Goal: Task Accomplishment & Management: Manage account settings

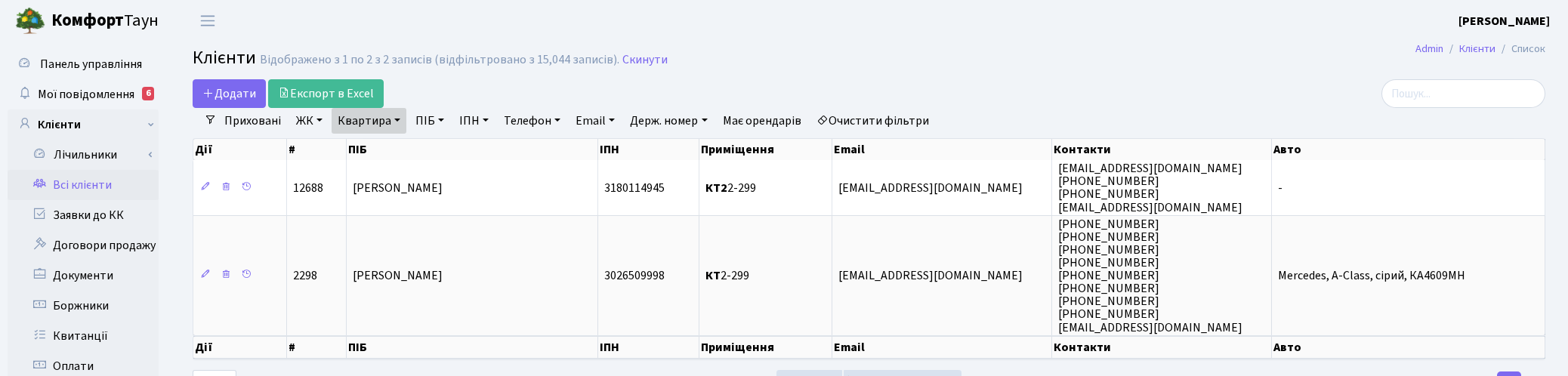
select select "25"
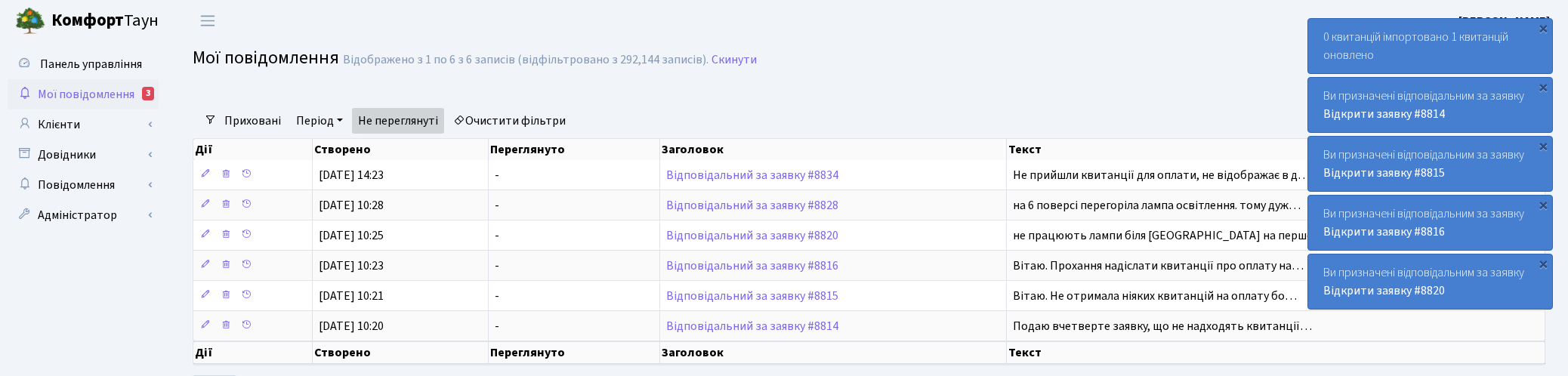
select select "25"
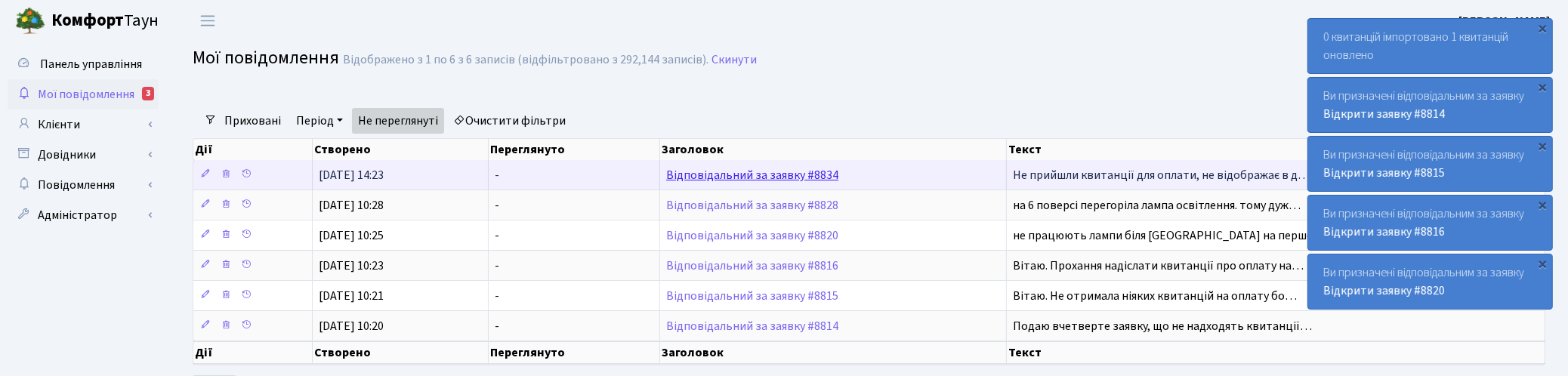
click at [715, 178] on link "Відповідальний за заявку #8834" at bounding box center [752, 175] width 172 height 17
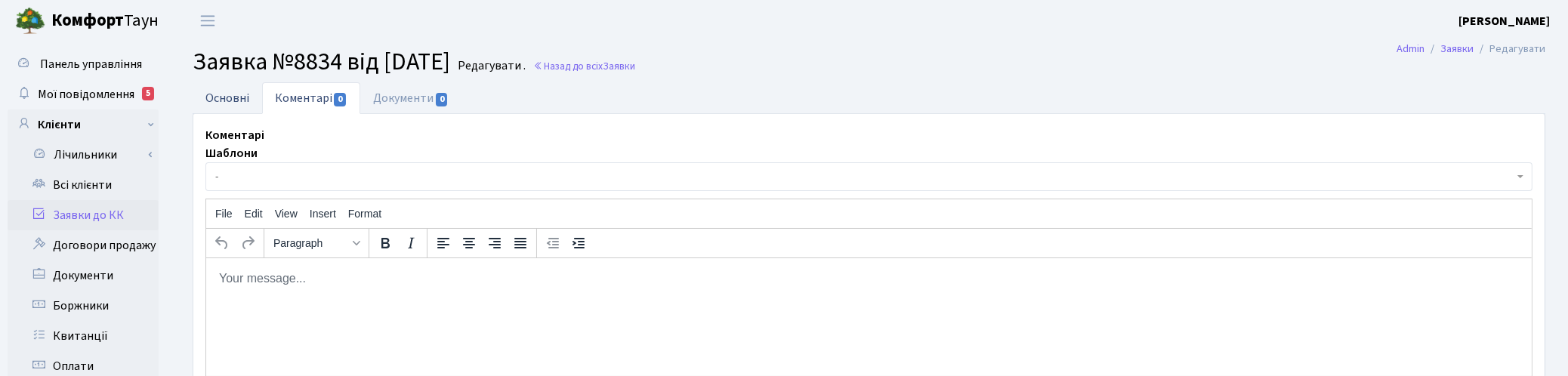
click at [235, 93] on link "Основні" at bounding box center [228, 97] width 69 height 31
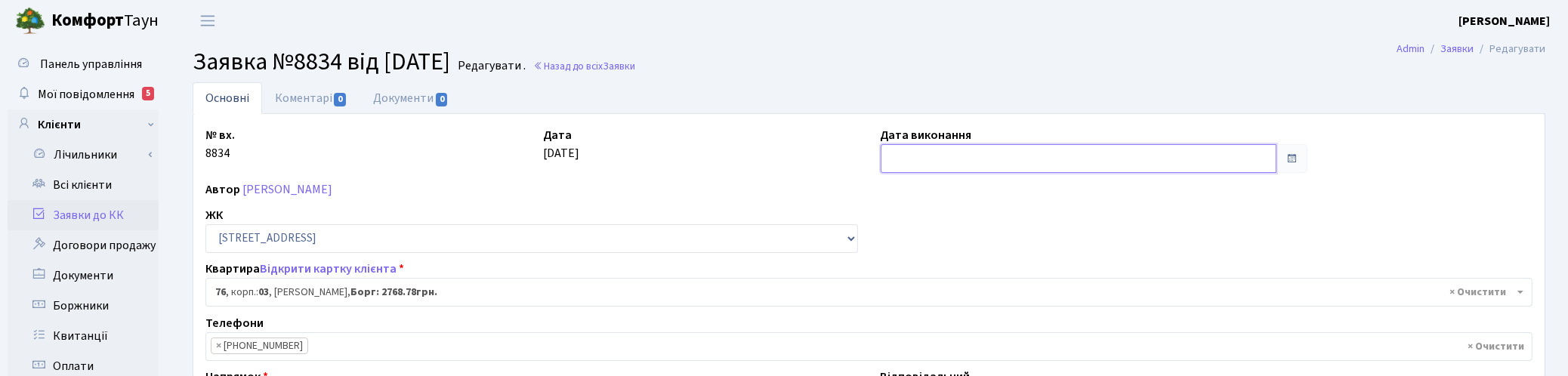
click at [900, 161] on input "text" at bounding box center [1079, 158] width 397 height 29
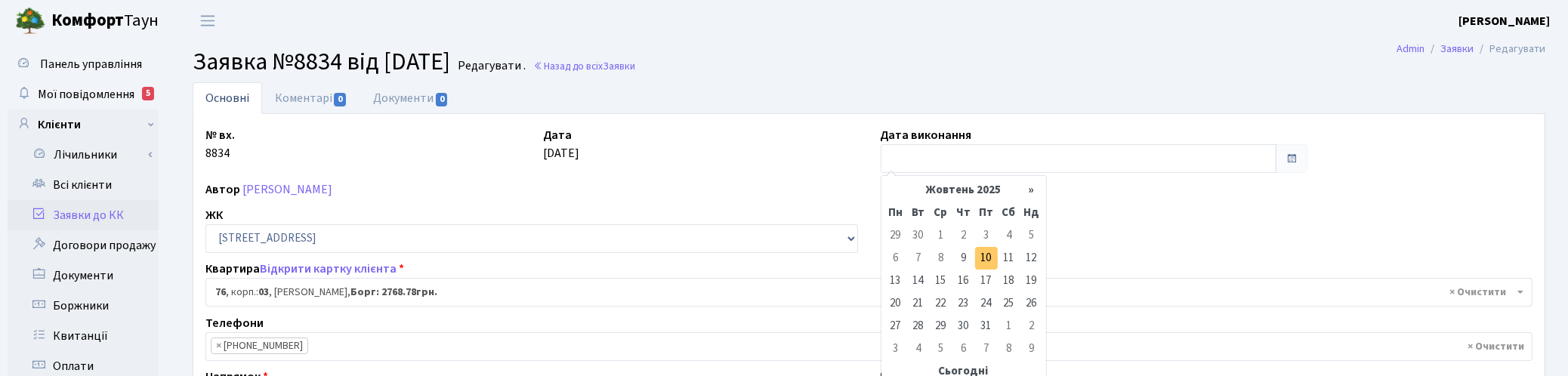
click at [992, 255] on td "10" at bounding box center [986, 257] width 23 height 23
type input "10.10.2025"
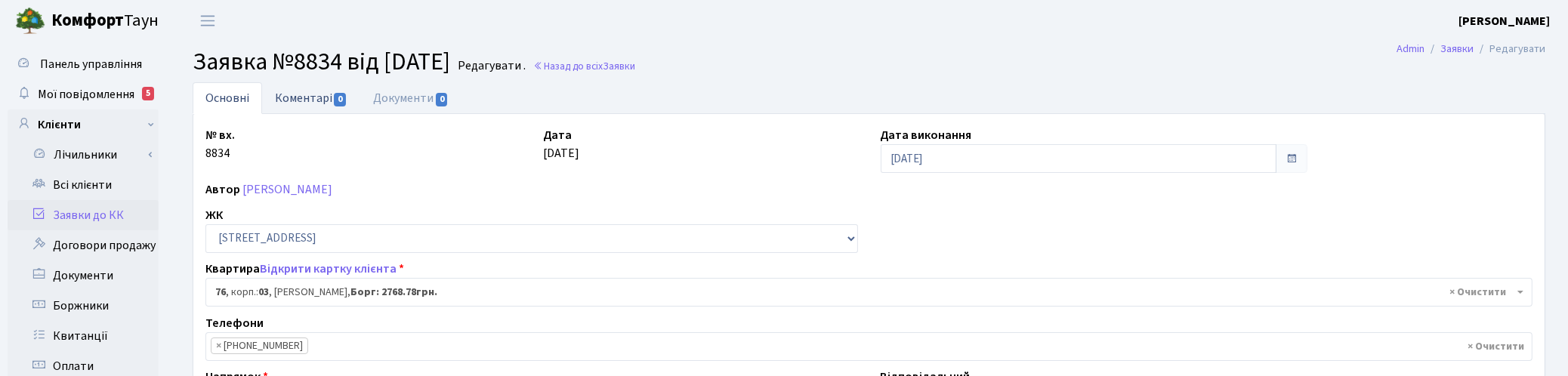
click at [304, 91] on link "Коментарі 0" at bounding box center [311, 97] width 98 height 31
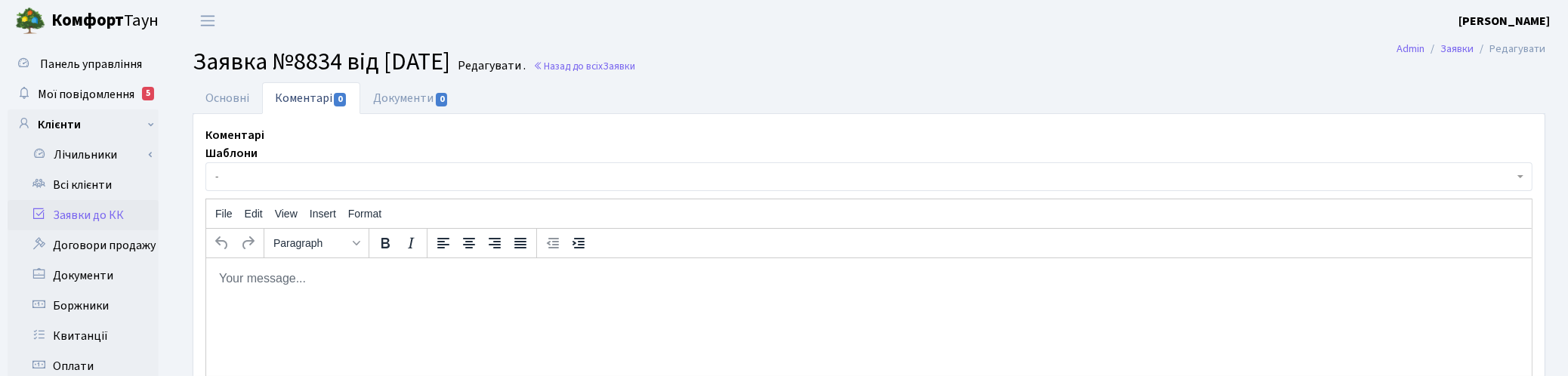
click at [301, 298] on html at bounding box center [868, 277] width 1325 height 41
click at [218, 278] on p "Квитанції відправлено." at bounding box center [868, 277] width 1302 height 17
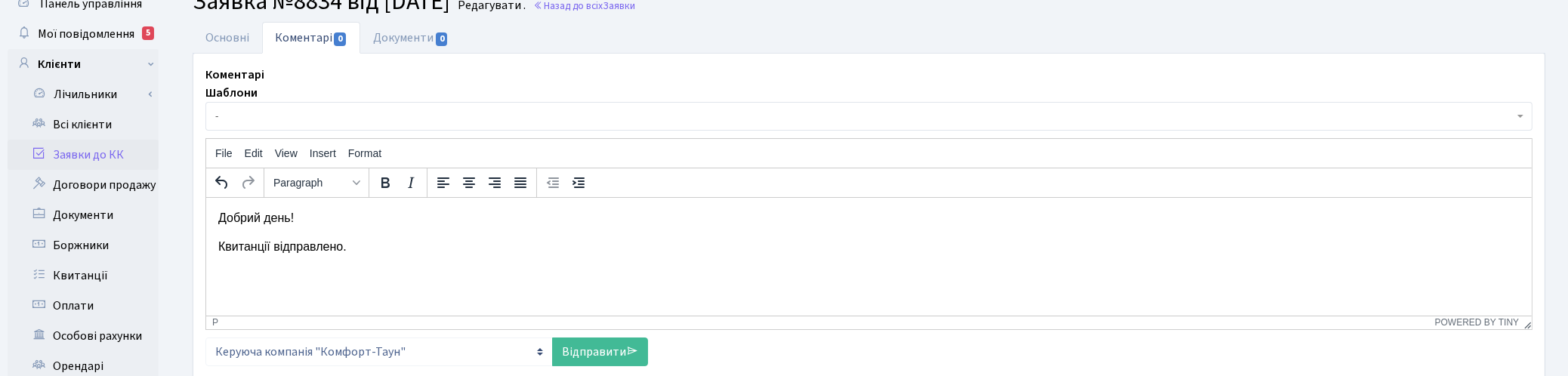
scroll to position [94, 0]
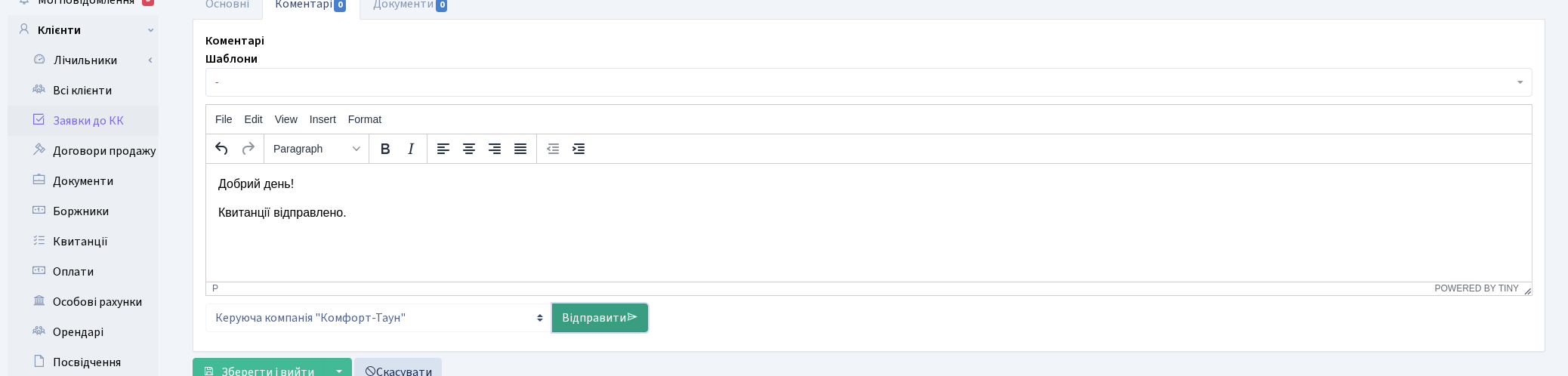
click at [581, 318] on link "Відправити" at bounding box center [600, 318] width 96 height 29
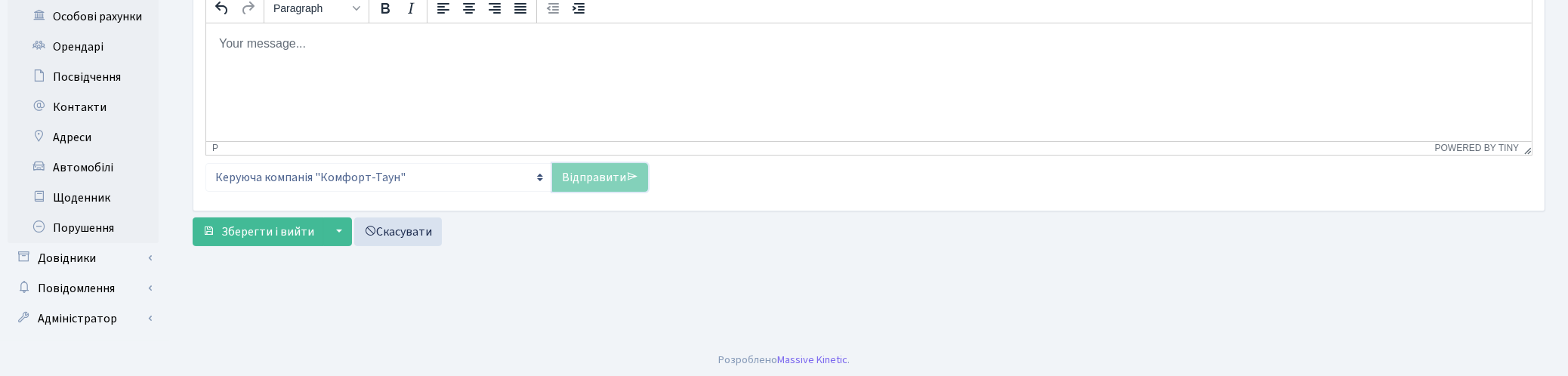
scroll to position [381, 0]
click at [262, 231] on span "Зберегти і вийти" at bounding box center [268, 230] width 93 height 17
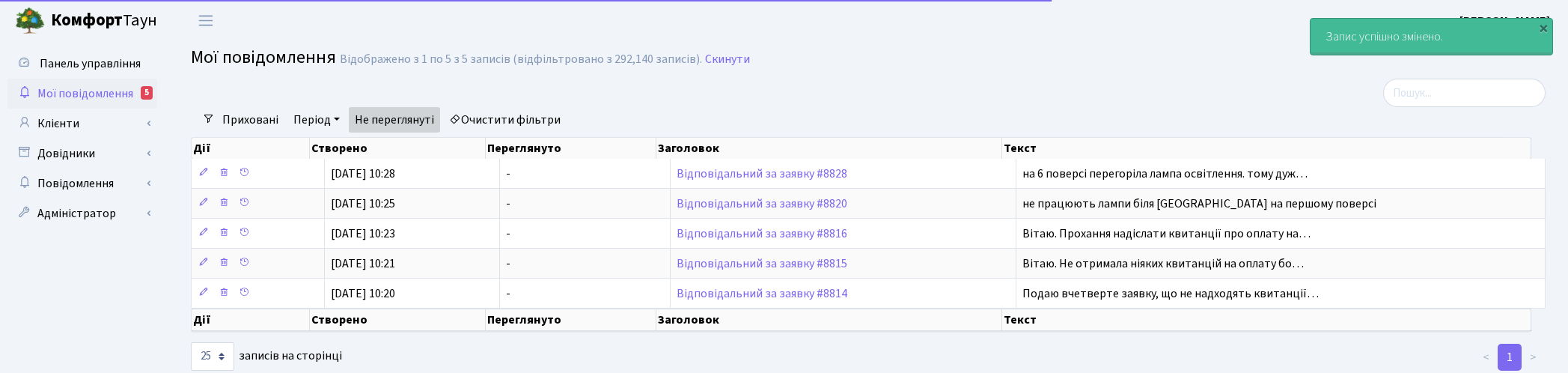
select select "25"
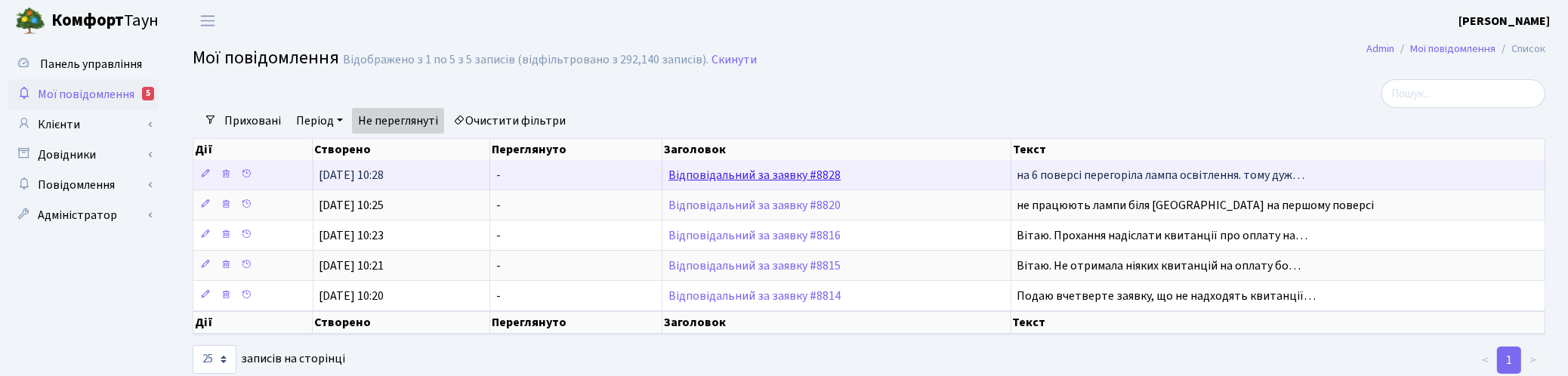
click at [693, 170] on link "Відповідальний за заявку #8828" at bounding box center [754, 175] width 172 height 17
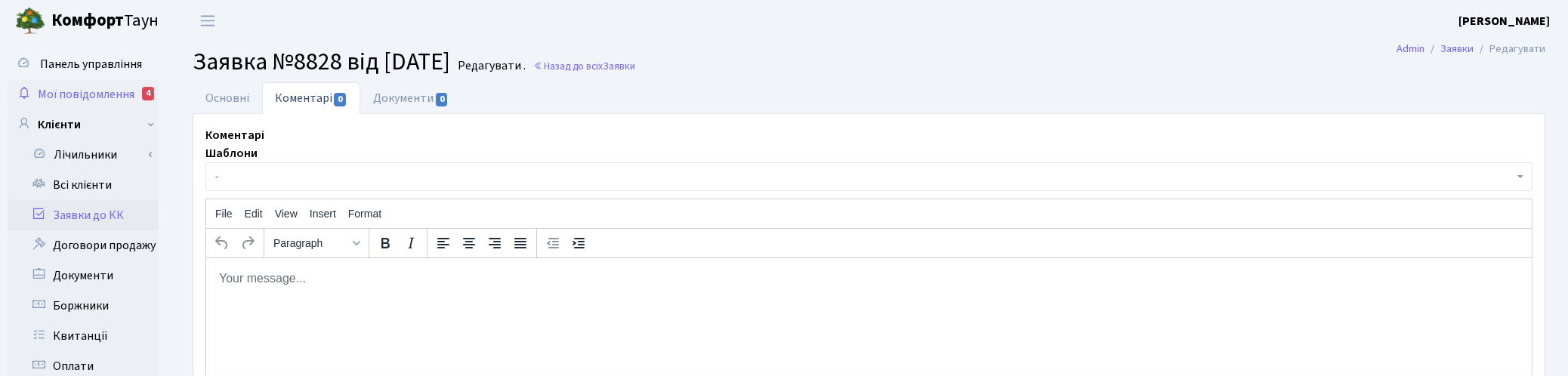
click at [81, 94] on span "Мої повідомлення" at bounding box center [86, 94] width 97 height 17
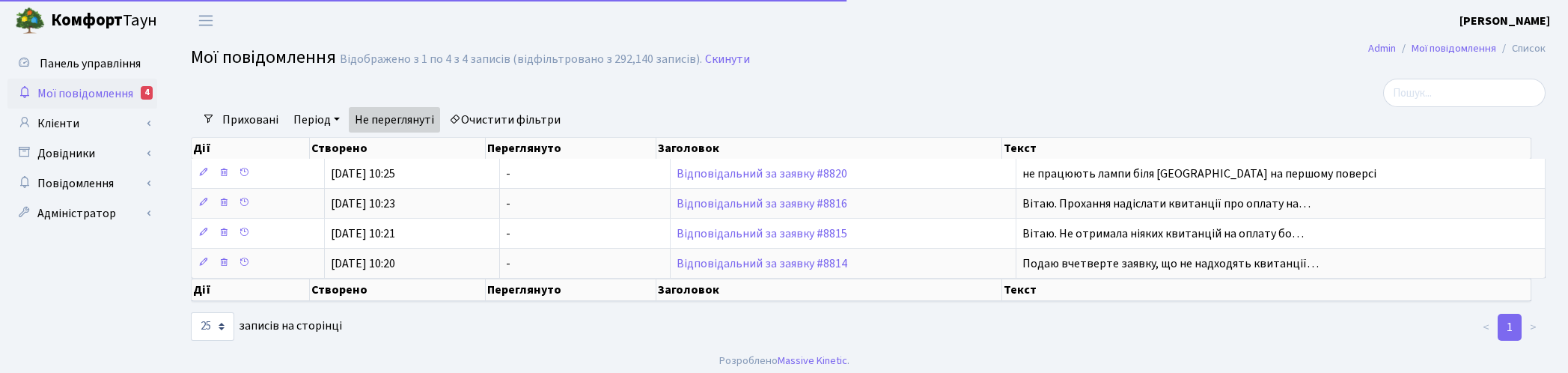
select select "25"
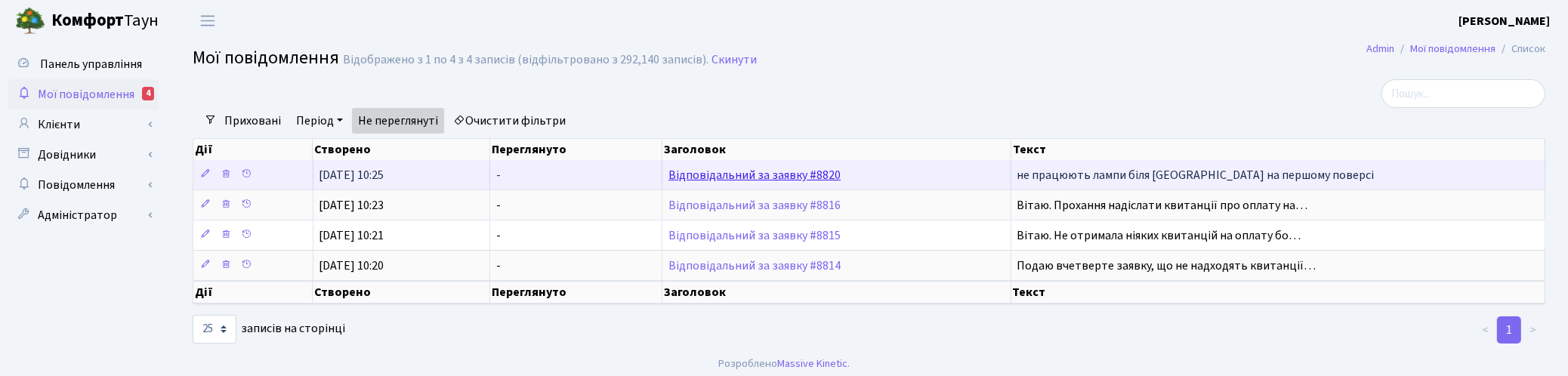
click at [727, 176] on link "Відповідальний за заявку #8820" at bounding box center [754, 175] width 172 height 17
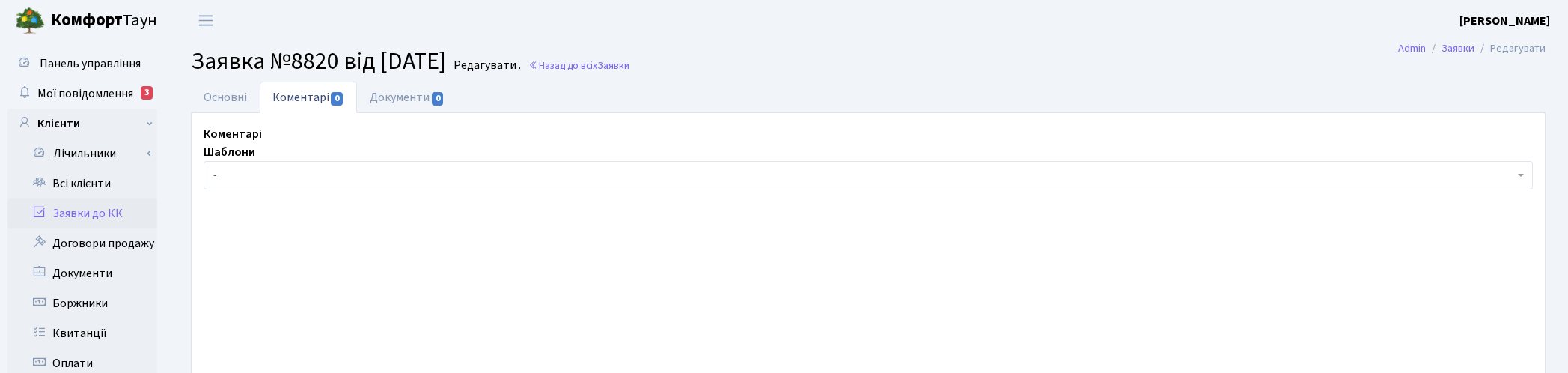
select select "16828"
select select "40"
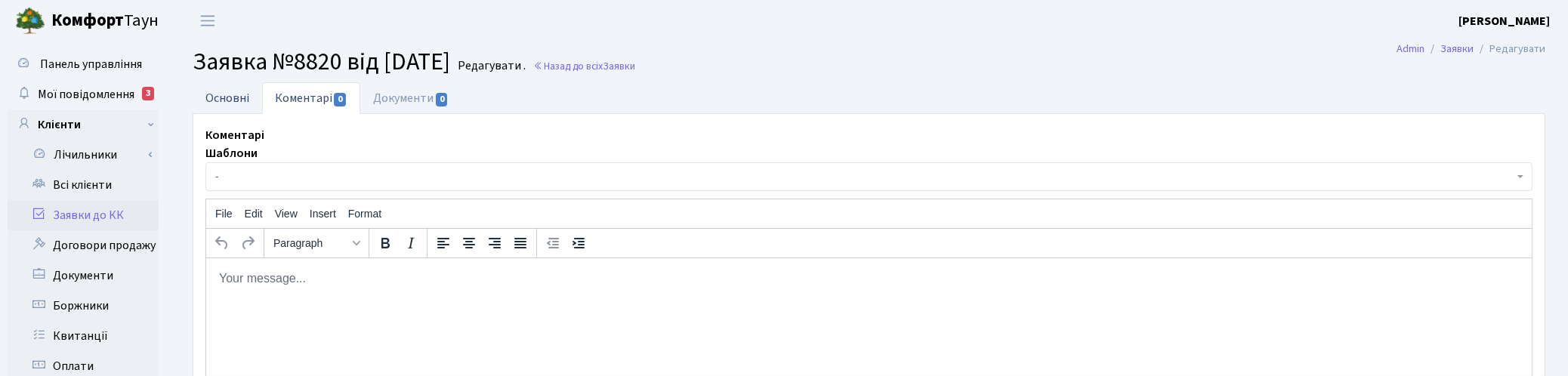
click at [216, 92] on link "Основні" at bounding box center [228, 97] width 69 height 31
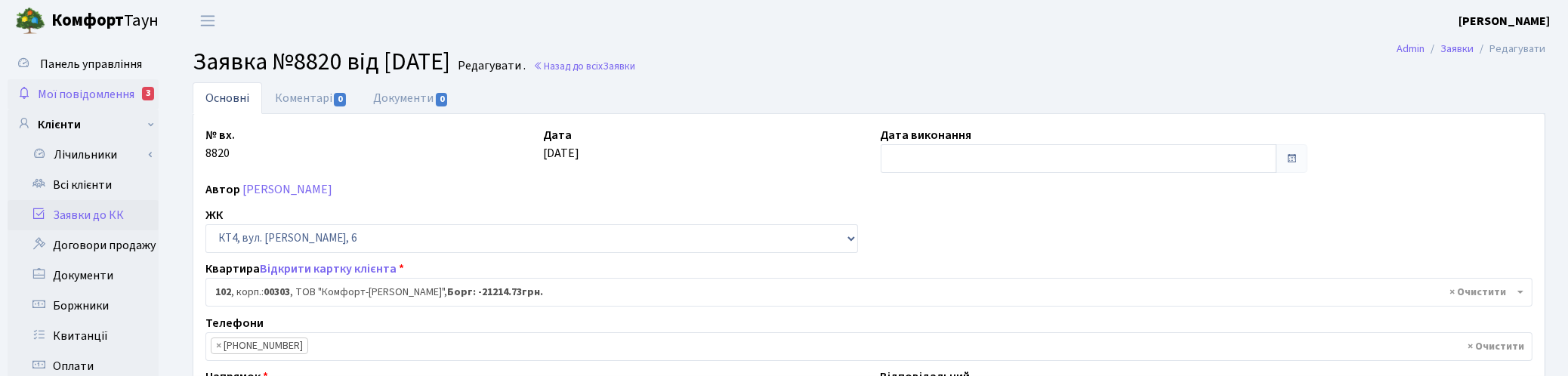
click at [71, 84] on link "Мої повідомлення 3" at bounding box center [83, 94] width 151 height 31
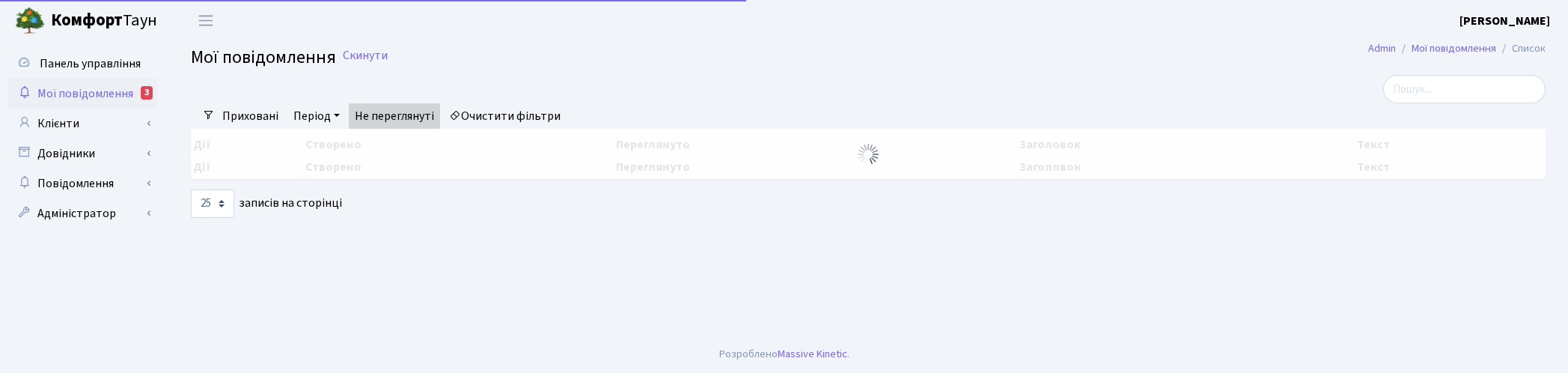
select select "25"
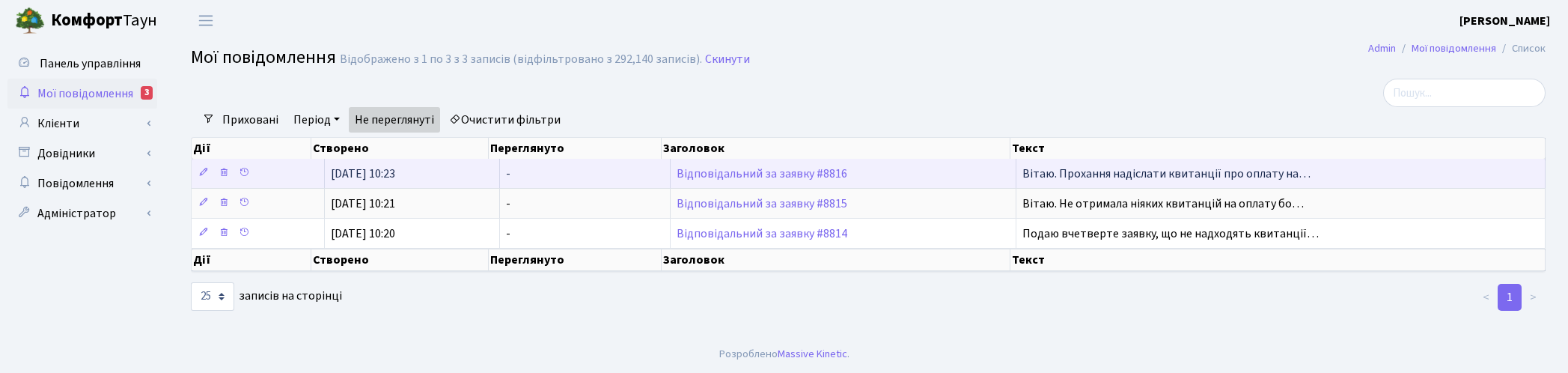
click at [747, 182] on td "Відповідальний за заявку #8816" at bounding box center [844, 174] width 345 height 29
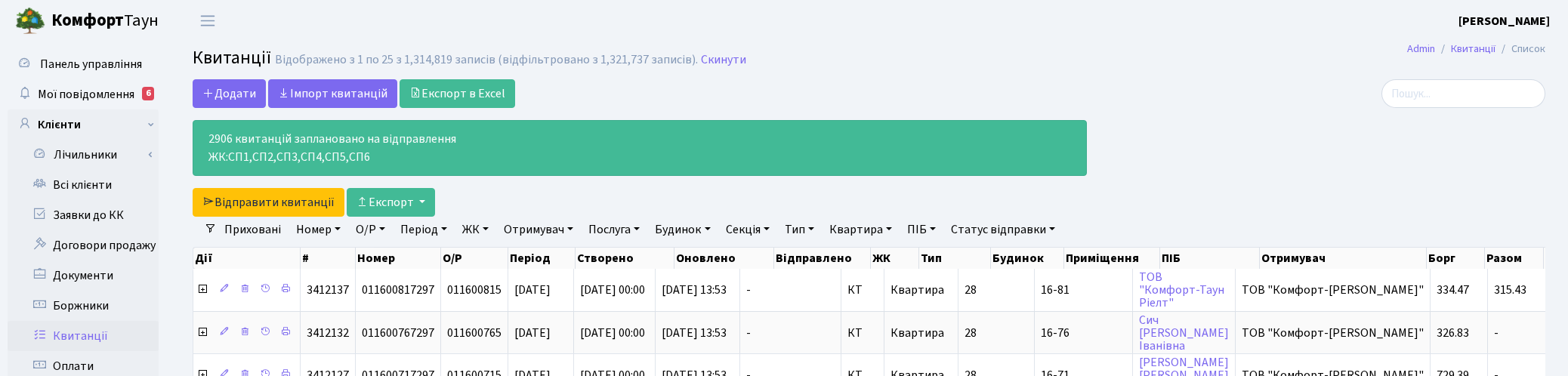
select select "25"
click at [100, 182] on link "Всі клієнти" at bounding box center [83, 185] width 151 height 31
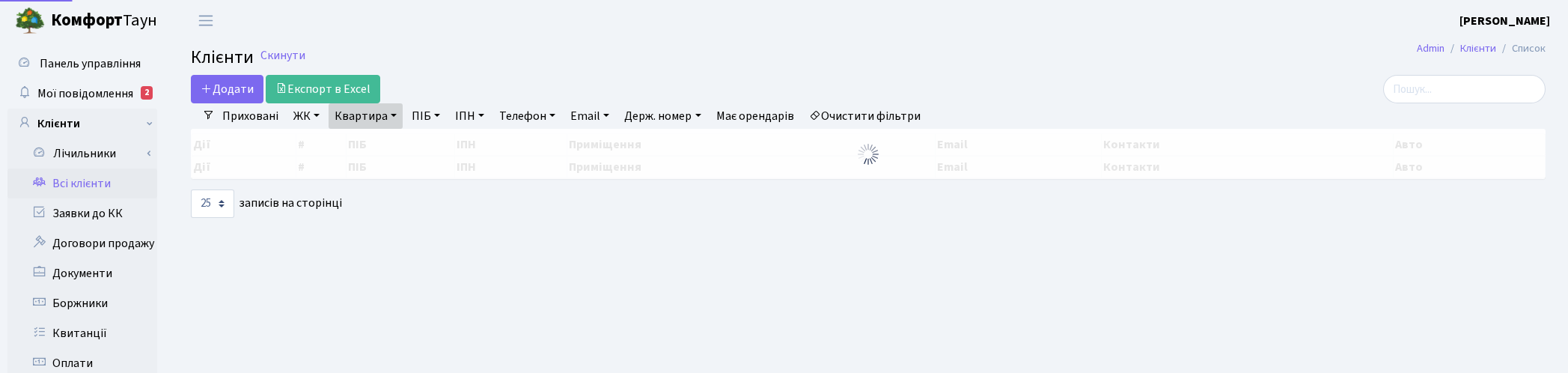
select select "25"
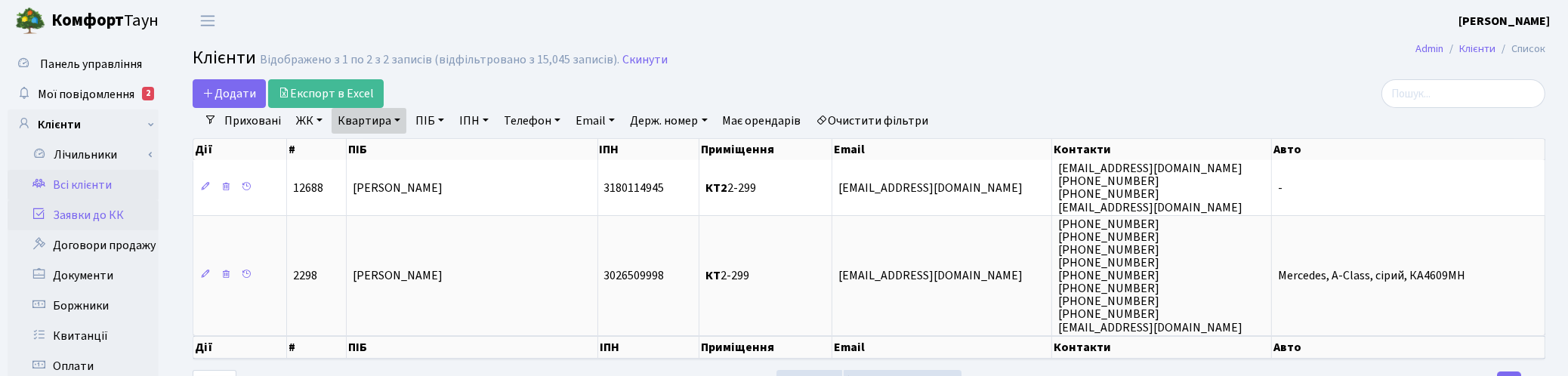
click at [84, 212] on link "Заявки до КК" at bounding box center [83, 215] width 151 height 31
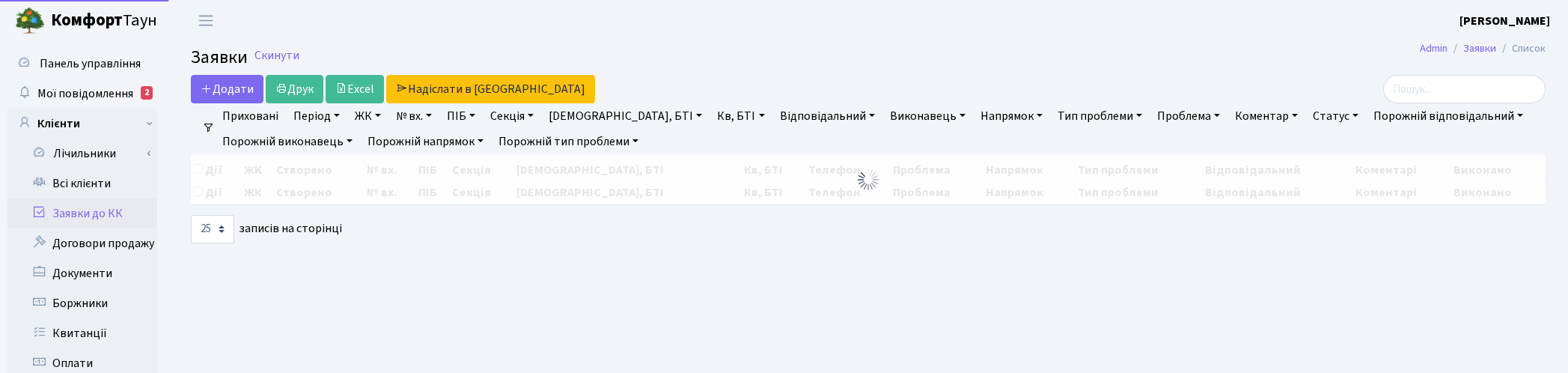
select select "25"
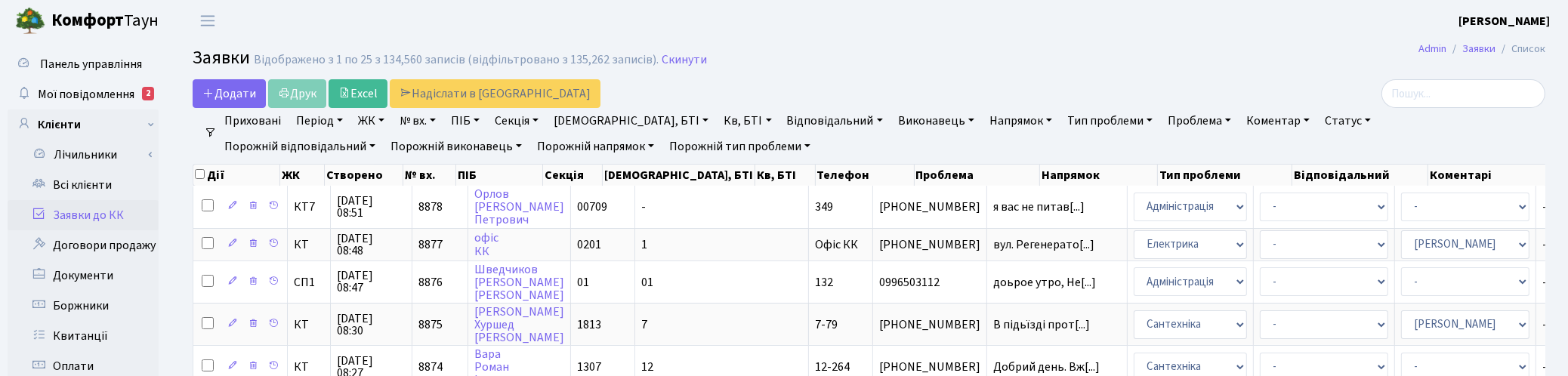
click at [418, 121] on link "№ вх." at bounding box center [417, 121] width 49 height 26
click at [424, 151] on input "text" at bounding box center [438, 149] width 88 height 29
type input "8816"
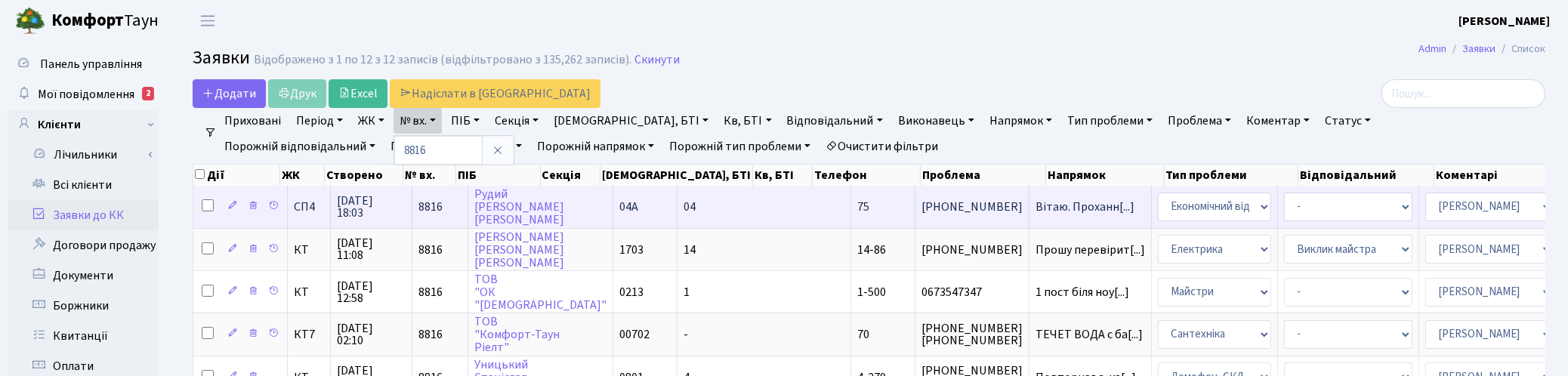
click at [356, 201] on span "08.10.2025 18:03" at bounding box center [370, 207] width 68 height 24
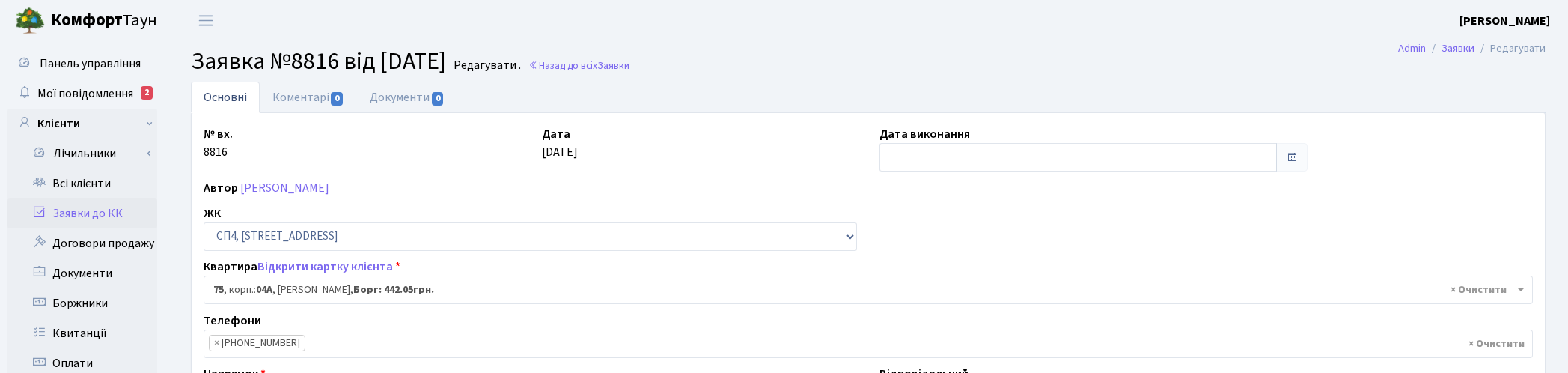
select select "21103"
click at [300, 185] on link "Рудий Петро Андрійович" at bounding box center [285, 187] width 89 height 17
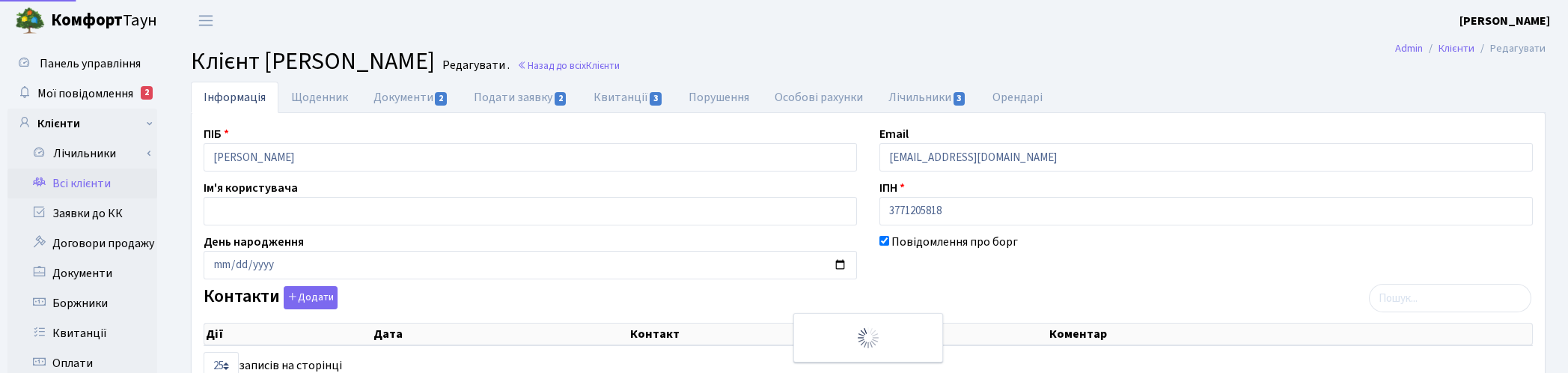
select select "25"
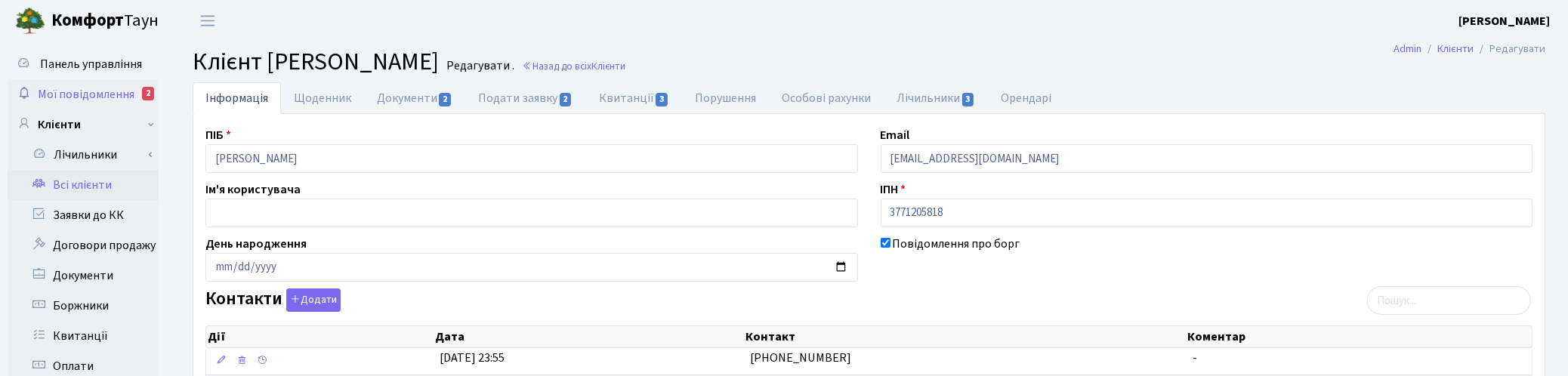
click at [110, 84] on link "Мої повідомлення 2" at bounding box center [83, 94] width 151 height 31
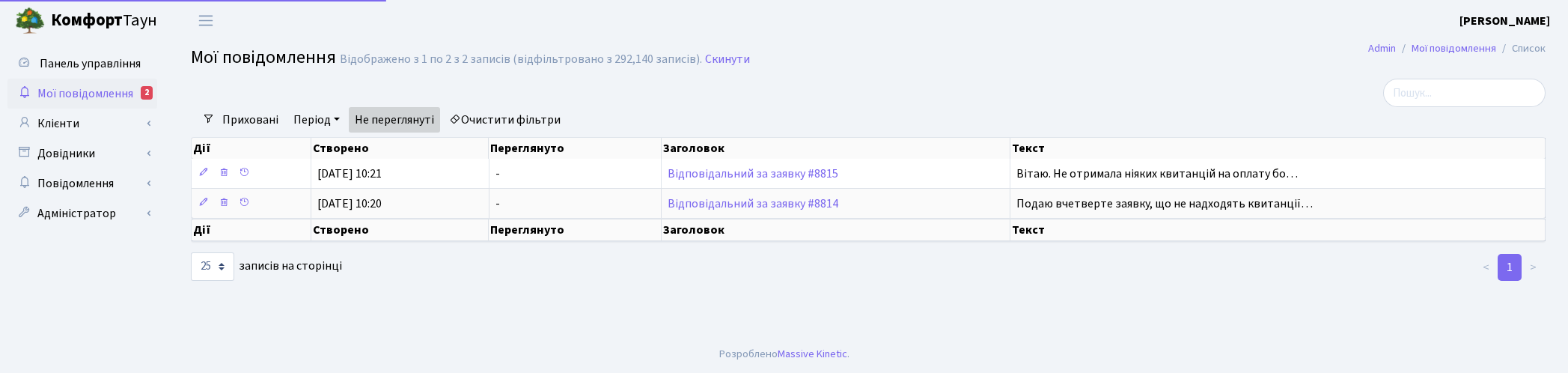
select select "25"
click at [62, 122] on link "Клієнти" at bounding box center [82, 124] width 150 height 30
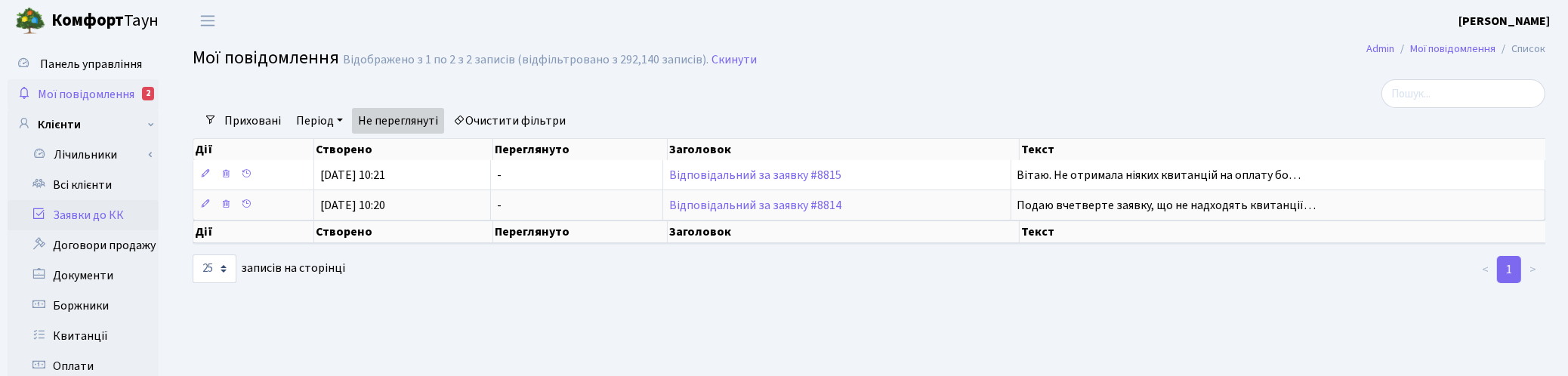
click at [70, 219] on link "Заявки до КК" at bounding box center [83, 215] width 151 height 31
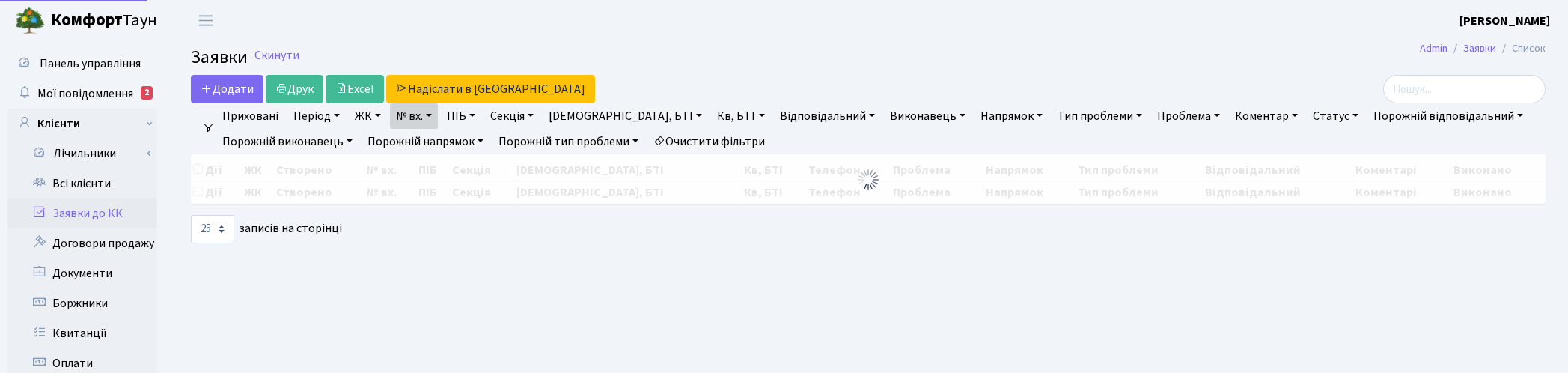
select select "25"
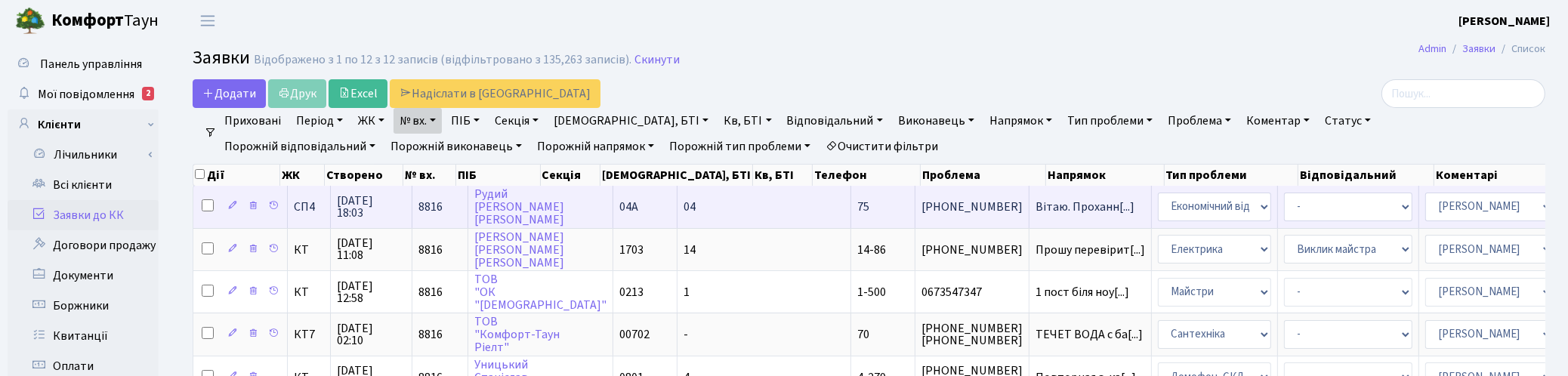
click at [365, 204] on span "08.10.2025 18:03" at bounding box center [370, 207] width 68 height 24
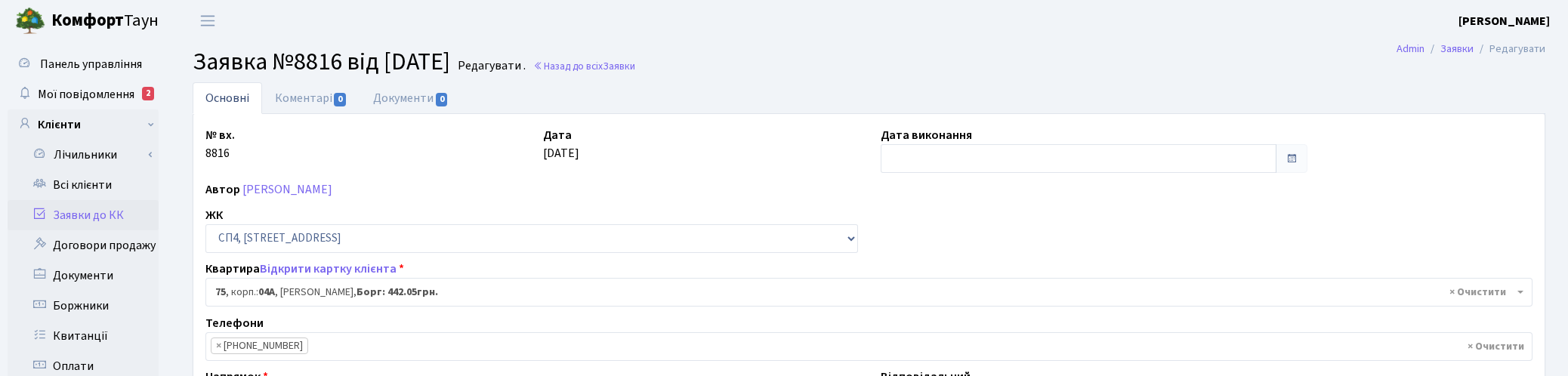
select select "21103"
click at [955, 160] on input "text" at bounding box center [1079, 158] width 397 height 29
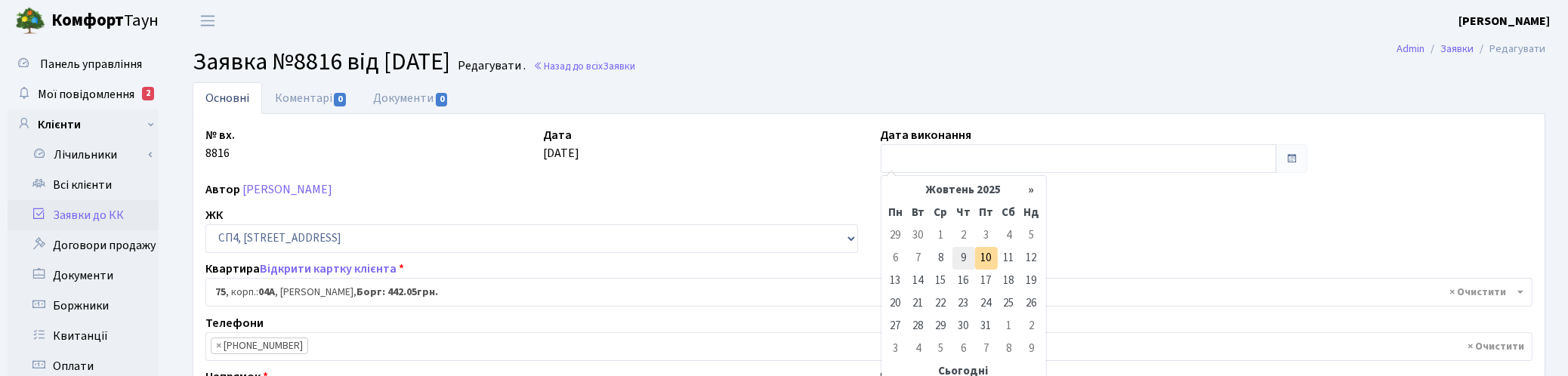
click at [964, 255] on td "9" at bounding box center [963, 257] width 23 height 23
type input "09.10.2025"
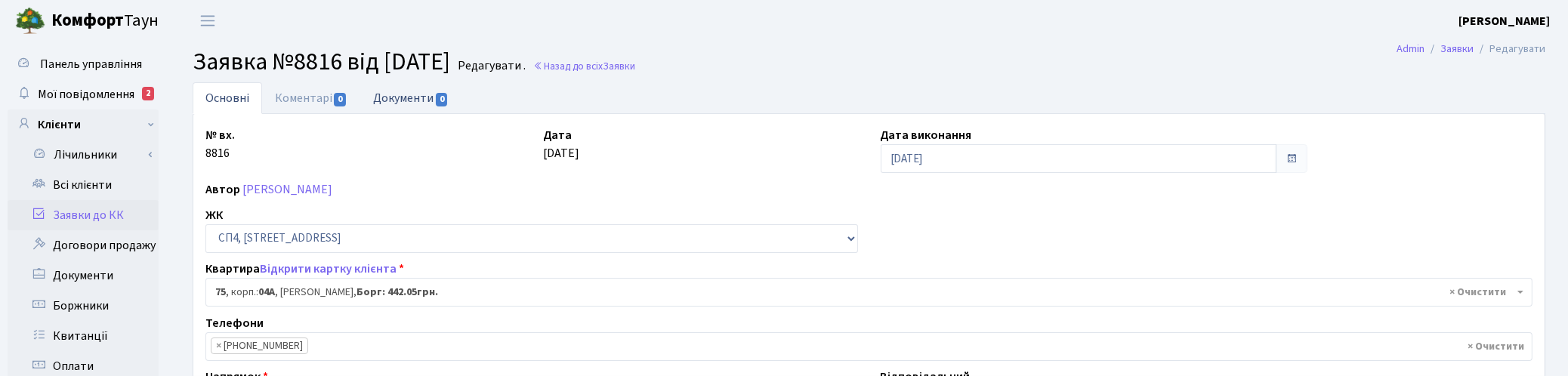
click at [404, 96] on link "Документи 0" at bounding box center [411, 97] width 101 height 31
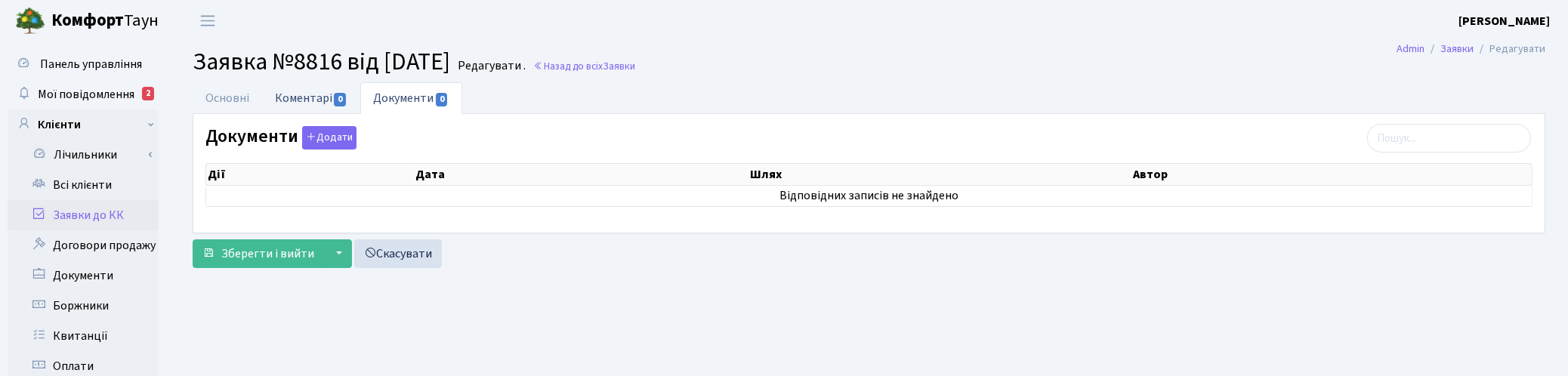
click at [314, 99] on link "Коментарі 0" at bounding box center [311, 97] width 98 height 31
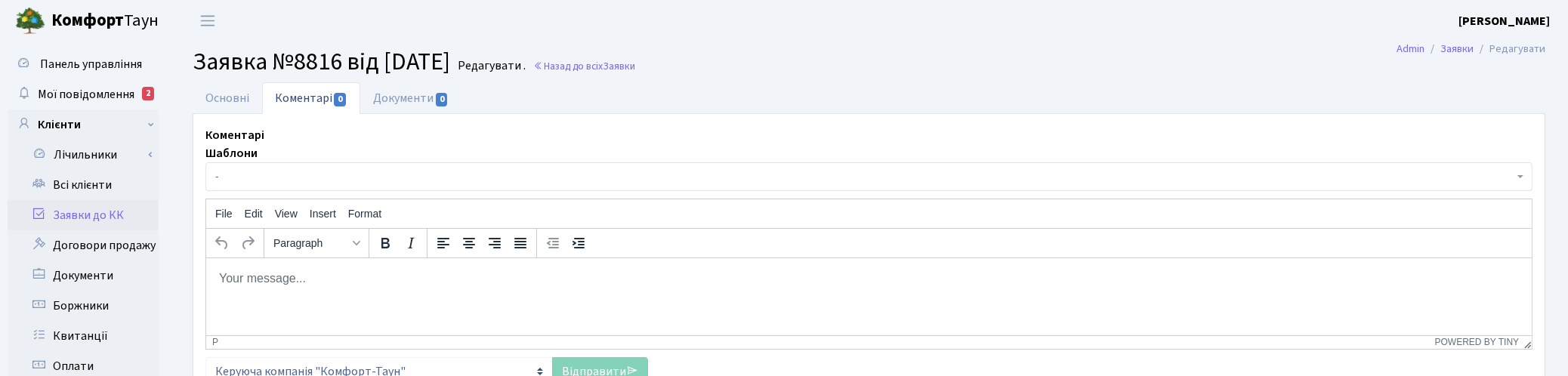
click at [277, 275] on body "Rich Text Area. Press ALT-0 for help." at bounding box center [868, 277] width 1302 height 17
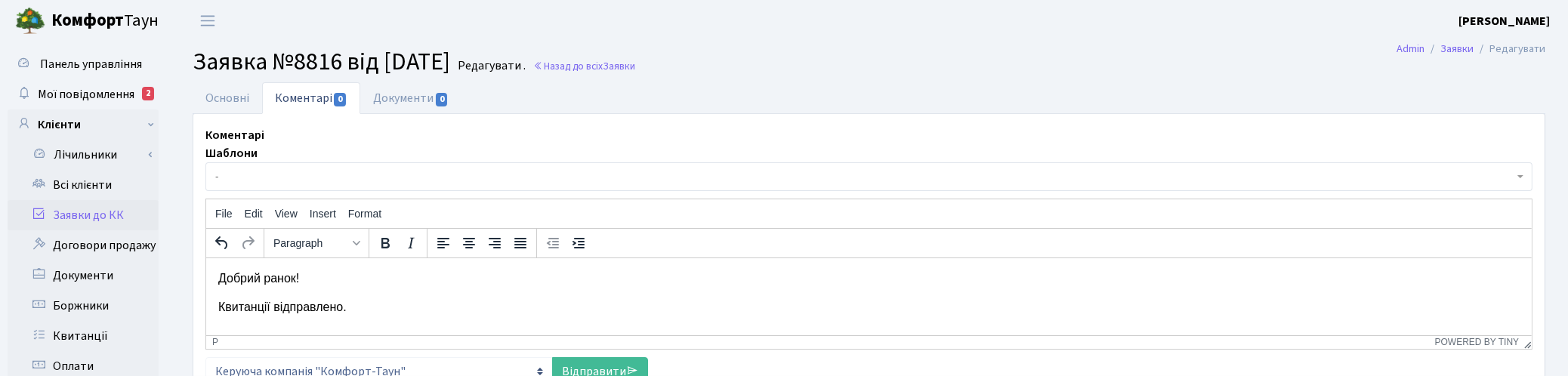
scroll to position [94, 0]
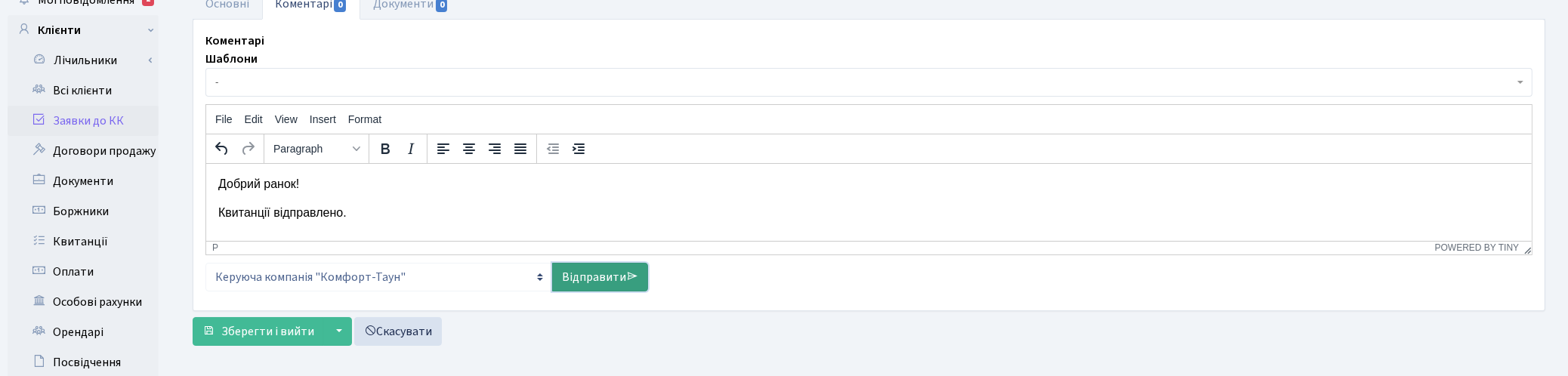
click at [610, 276] on link "Відправити" at bounding box center [600, 277] width 96 height 29
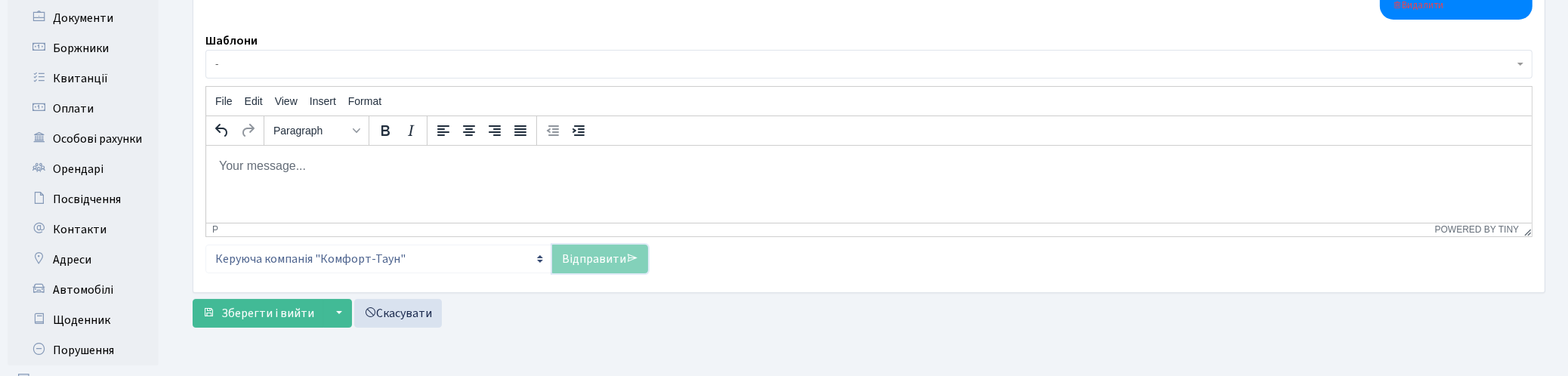
scroll to position [283, 0]
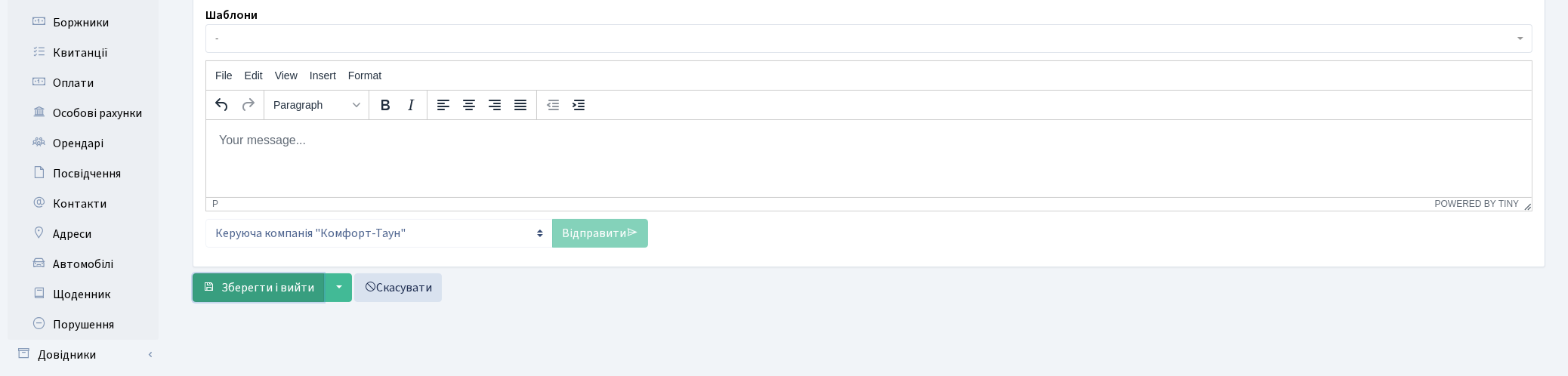
click at [263, 282] on span "Зберегти і вийти" at bounding box center [268, 287] width 93 height 17
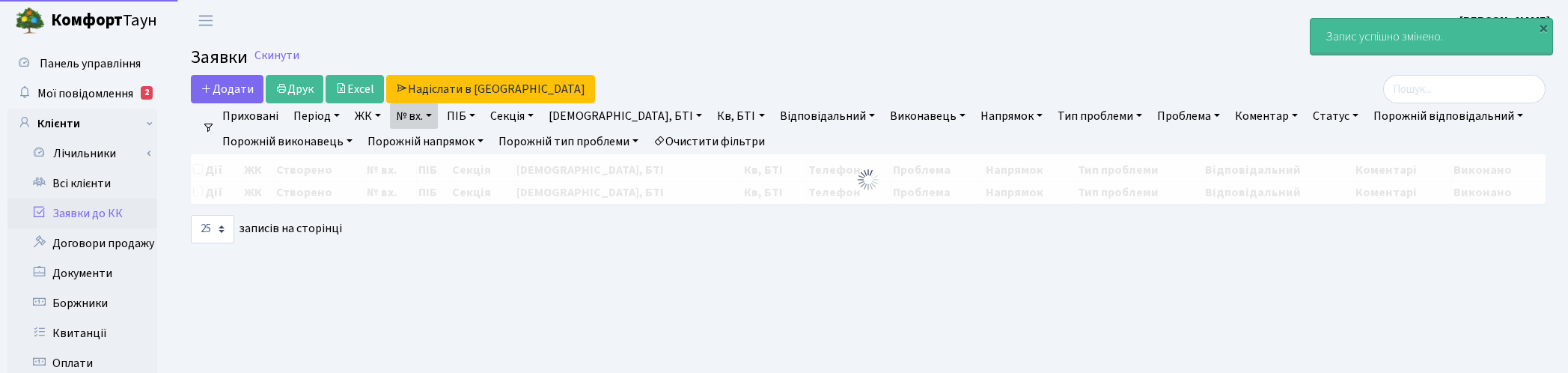
select select "25"
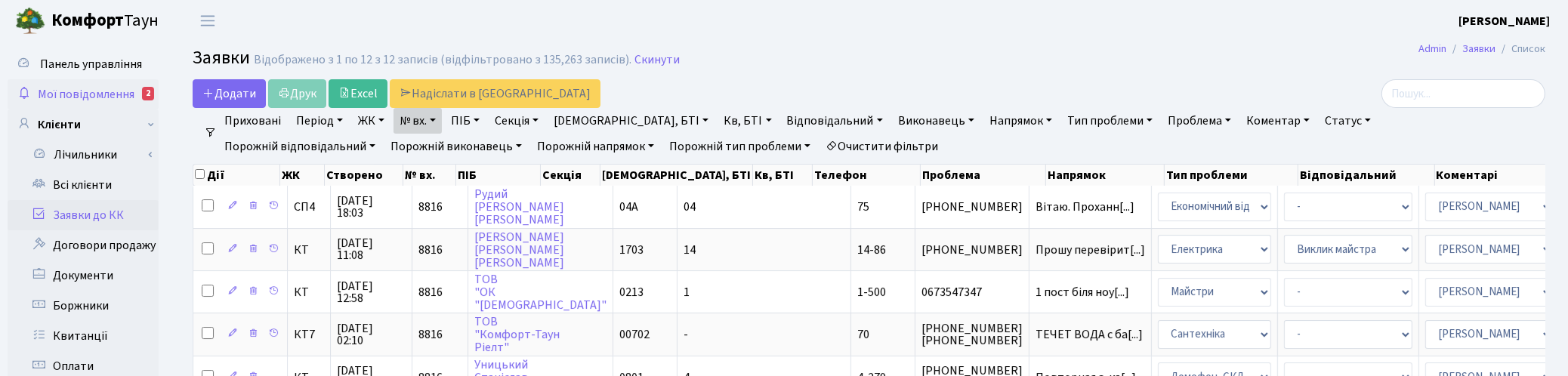
click at [92, 92] on span "Мої повідомлення" at bounding box center [86, 94] width 97 height 17
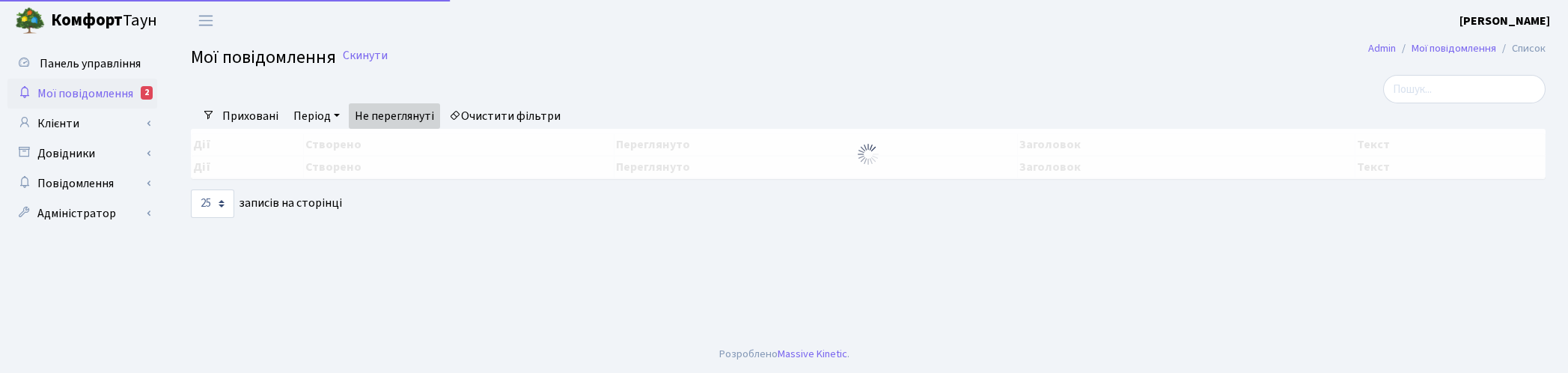
select select "25"
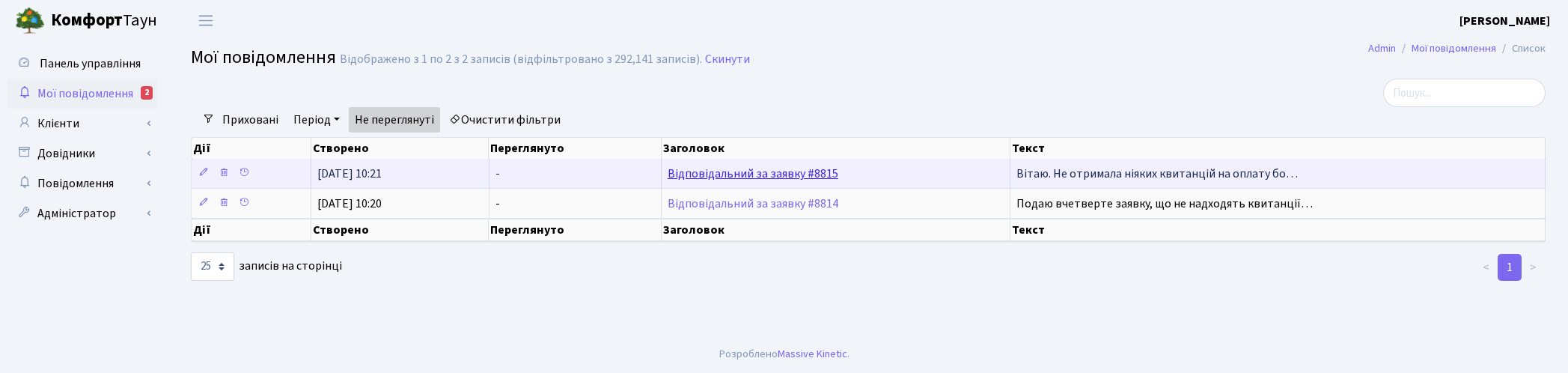
click at [708, 174] on link "Відповідальний за заявку #8815" at bounding box center [754, 174] width 171 height 17
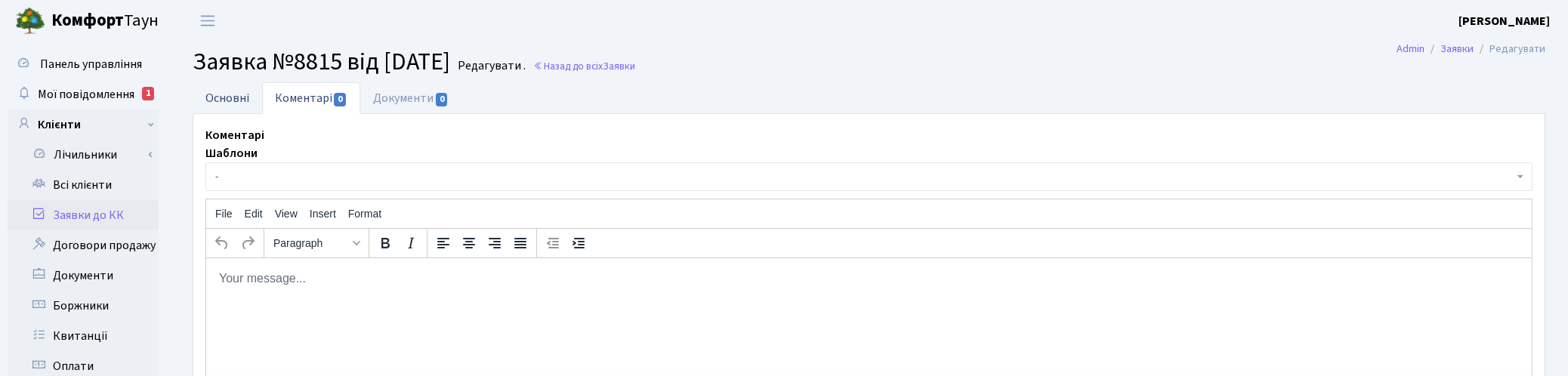
click at [229, 104] on link "Основні" at bounding box center [228, 97] width 69 height 31
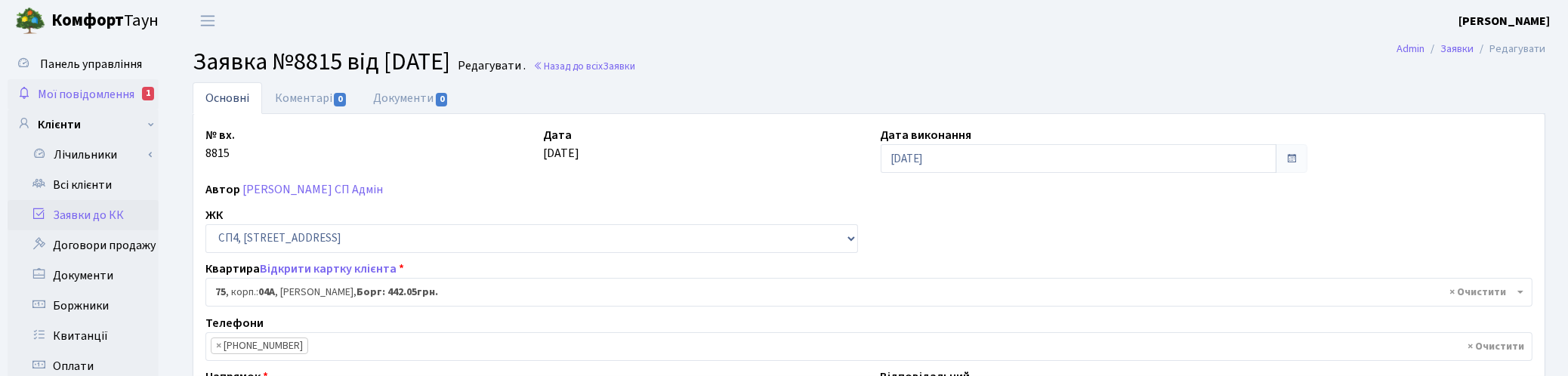
click at [87, 91] on span "Мої повідомлення" at bounding box center [86, 94] width 97 height 17
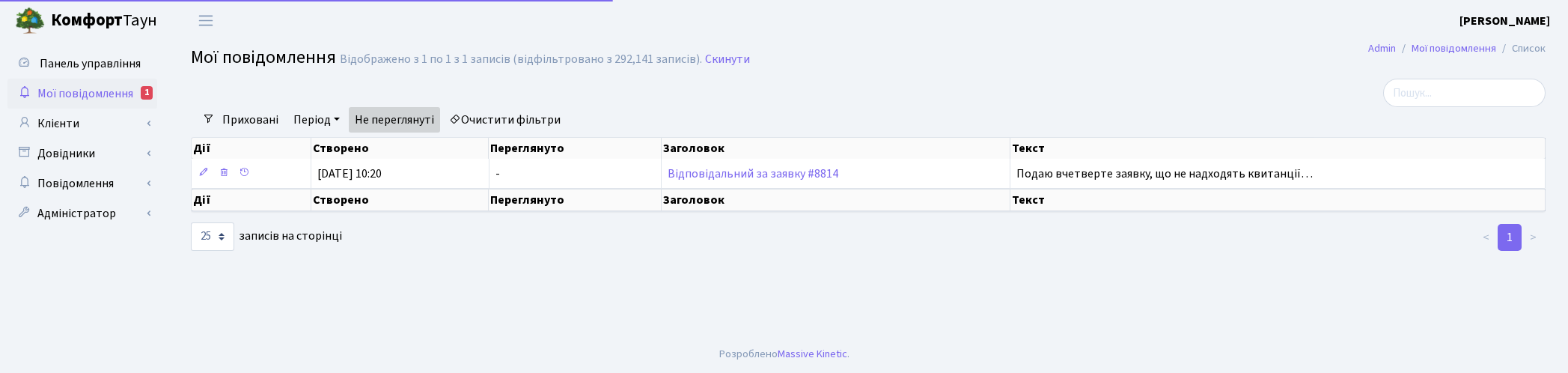
select select "25"
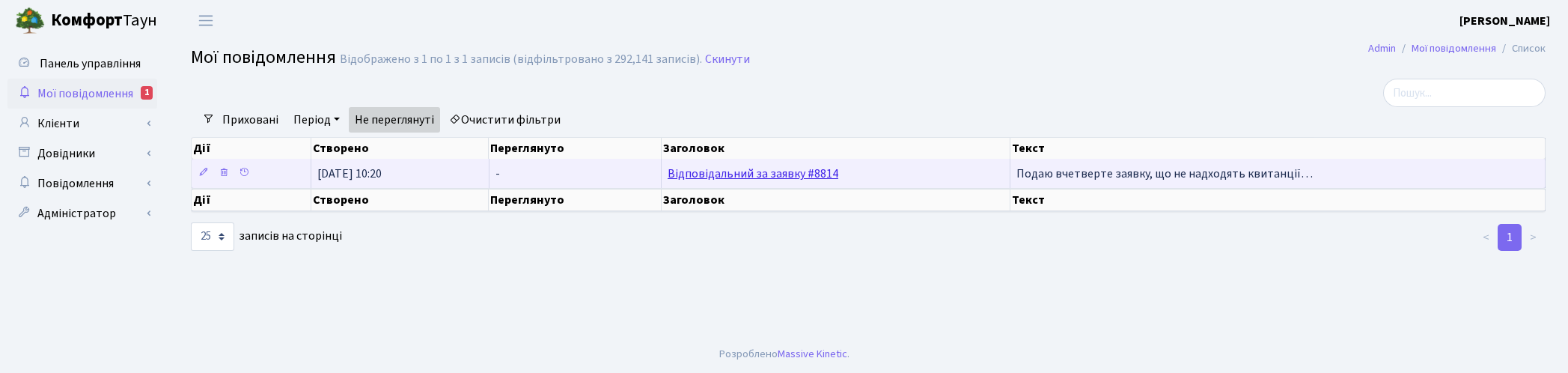
click at [738, 178] on link "Відповідальний за заявку #8814" at bounding box center [754, 174] width 171 height 17
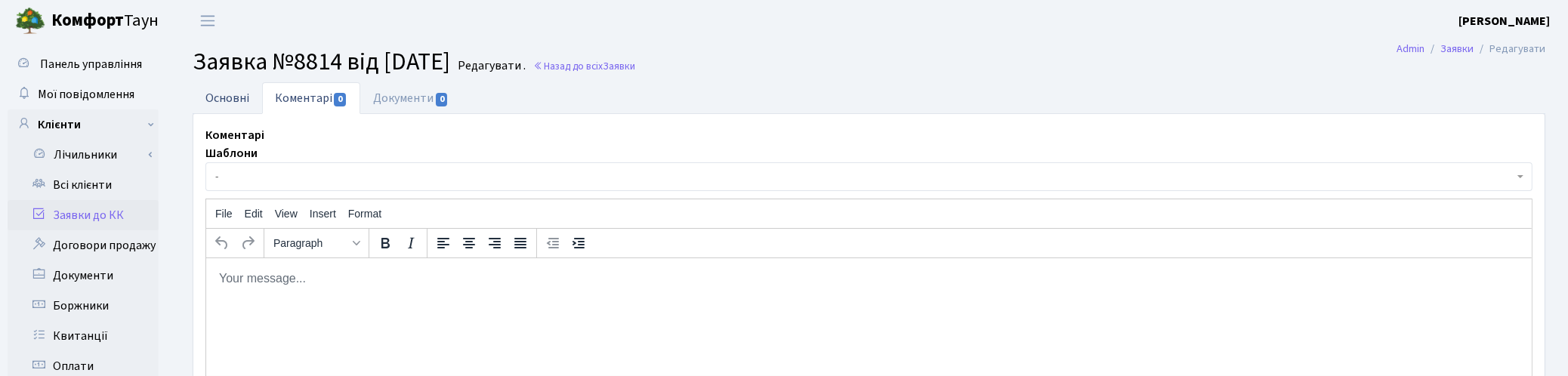
click at [223, 99] on link "Основні" at bounding box center [228, 97] width 69 height 31
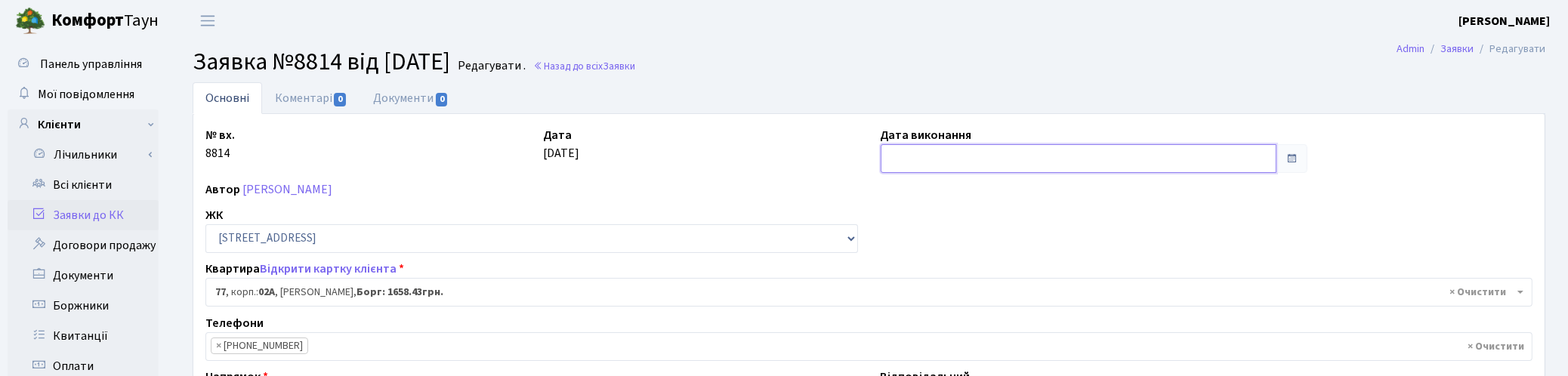
click at [916, 158] on input "text" at bounding box center [1079, 158] width 397 height 29
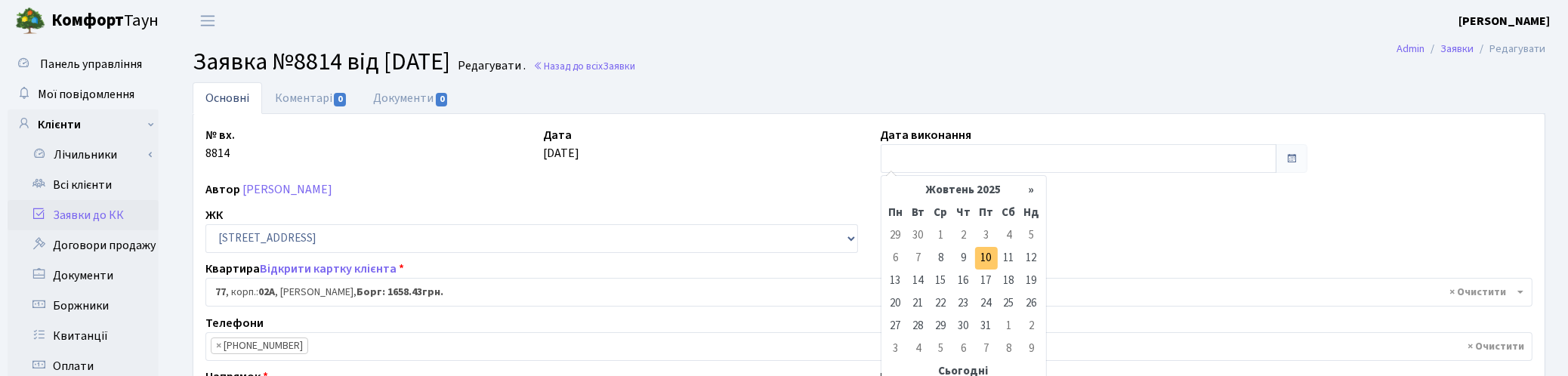
drag, startPoint x: 986, startPoint y: 258, endPoint x: 753, endPoint y: 168, distance: 249.8
click at [984, 258] on td "10" at bounding box center [986, 257] width 23 height 23
type input "10.10.2025"
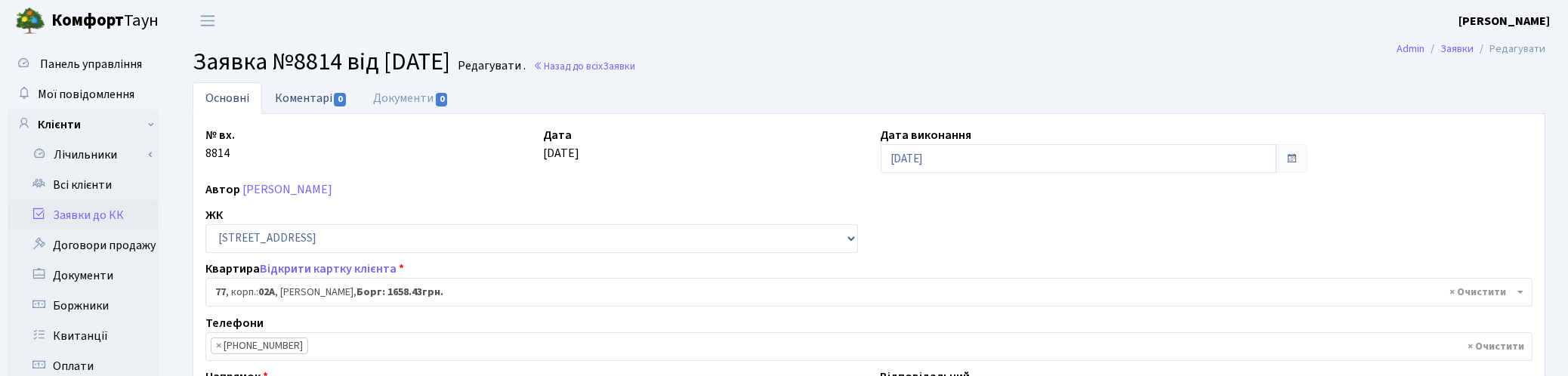
click at [295, 97] on link "Коментарі 0" at bounding box center [311, 97] width 98 height 31
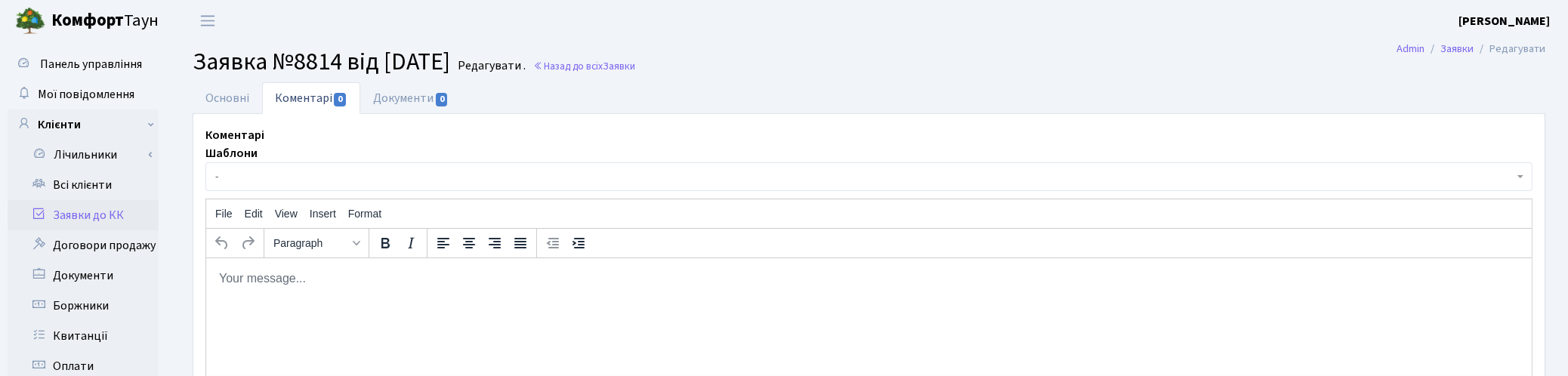
click at [343, 269] on p "Rich Text Area. Press ALT-0 for help." at bounding box center [868, 277] width 1302 height 17
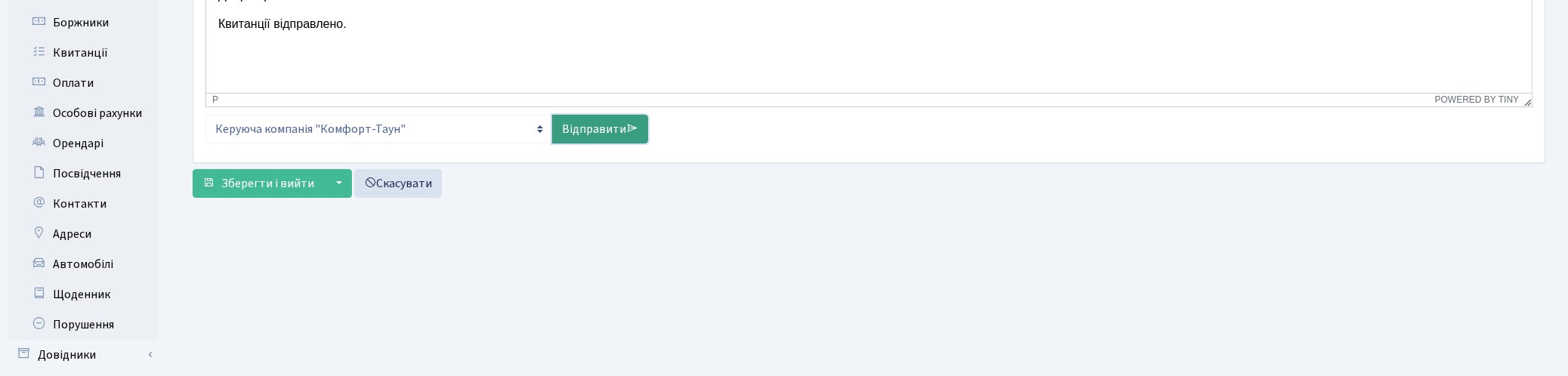
click at [590, 133] on link "Відправити" at bounding box center [600, 129] width 96 height 29
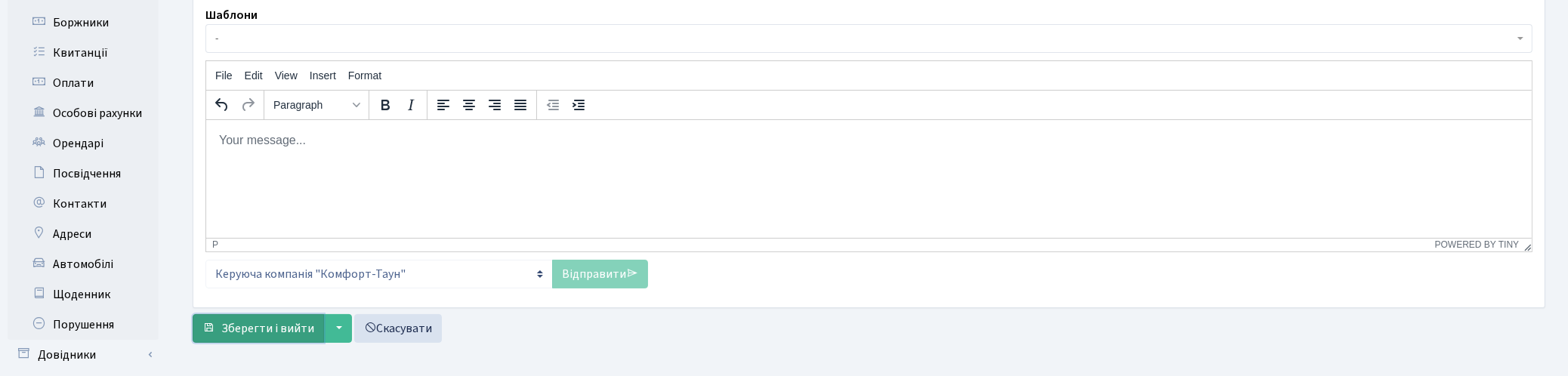
click at [272, 326] on span "Зберегти і вийти" at bounding box center [268, 328] width 93 height 17
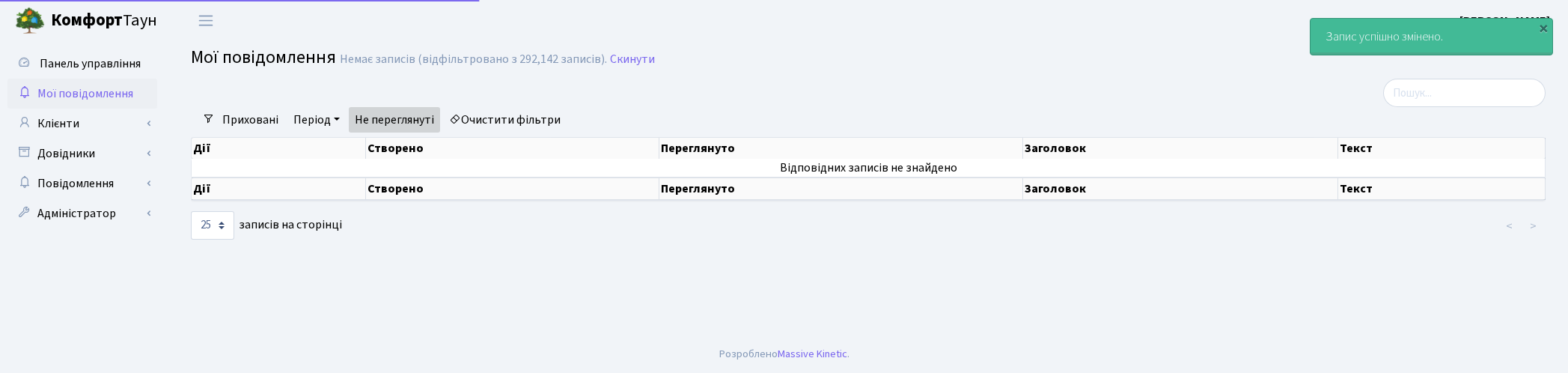
select select "25"
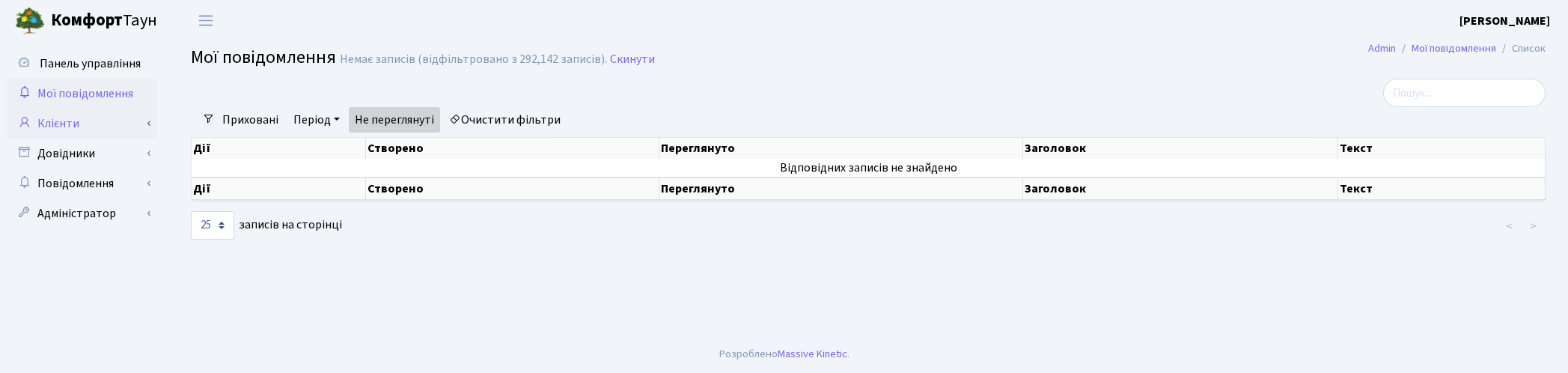
click at [59, 120] on link "Клієнти" at bounding box center [82, 124] width 150 height 30
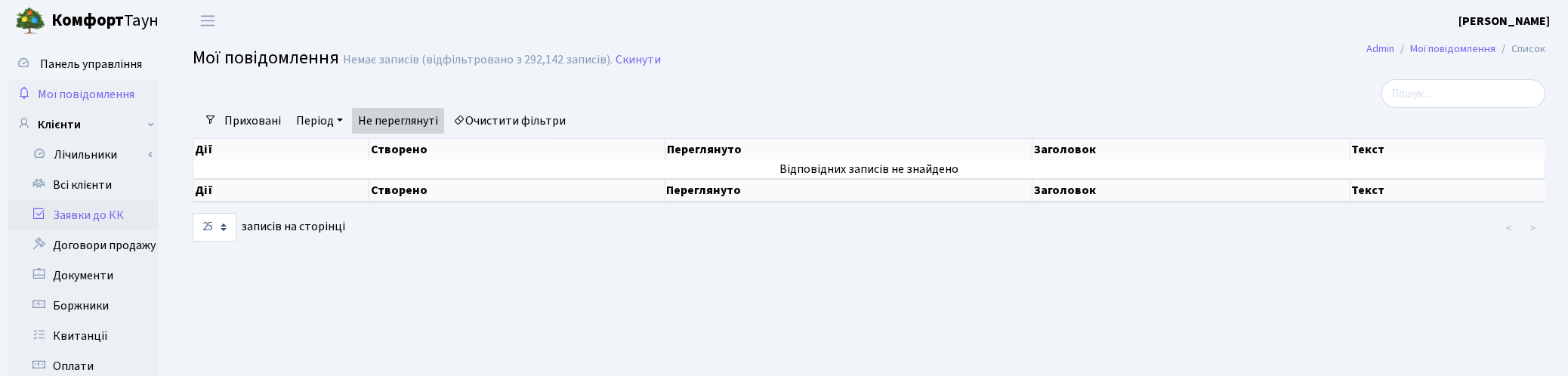
click at [84, 212] on link "Заявки до КК" at bounding box center [83, 215] width 151 height 31
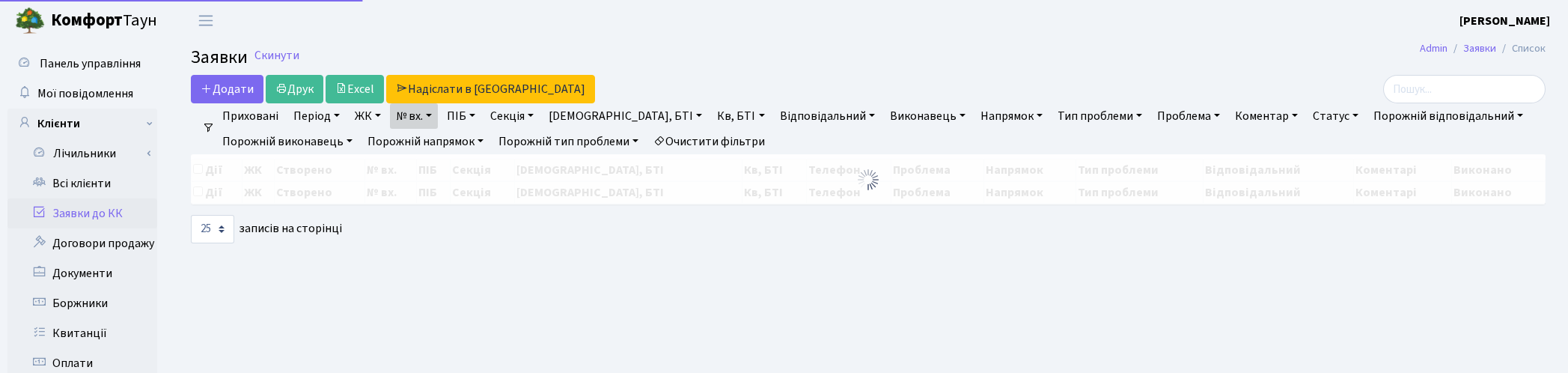
select select "25"
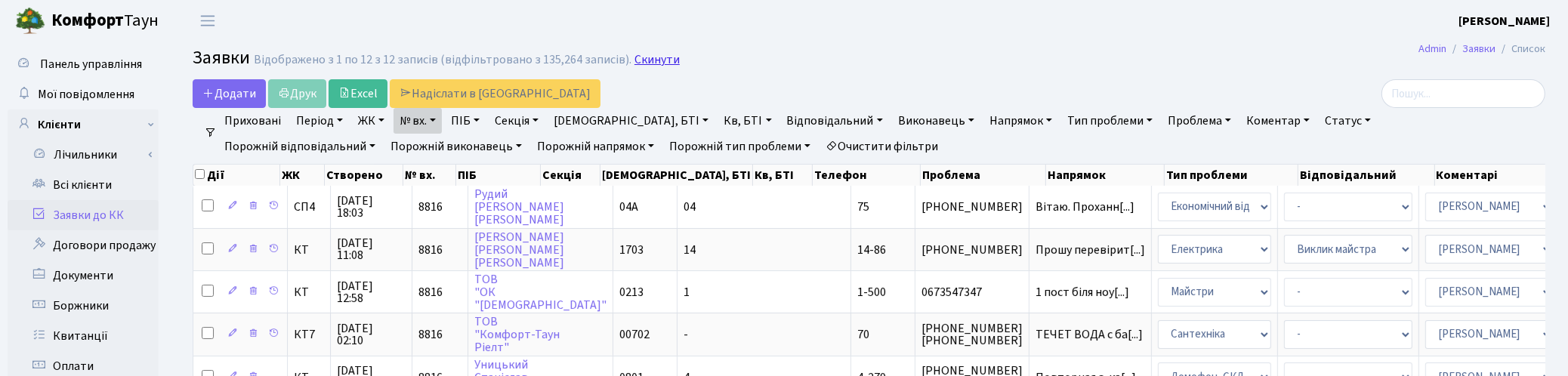
click at [657, 59] on link "Скинути" at bounding box center [657, 59] width 46 height 14
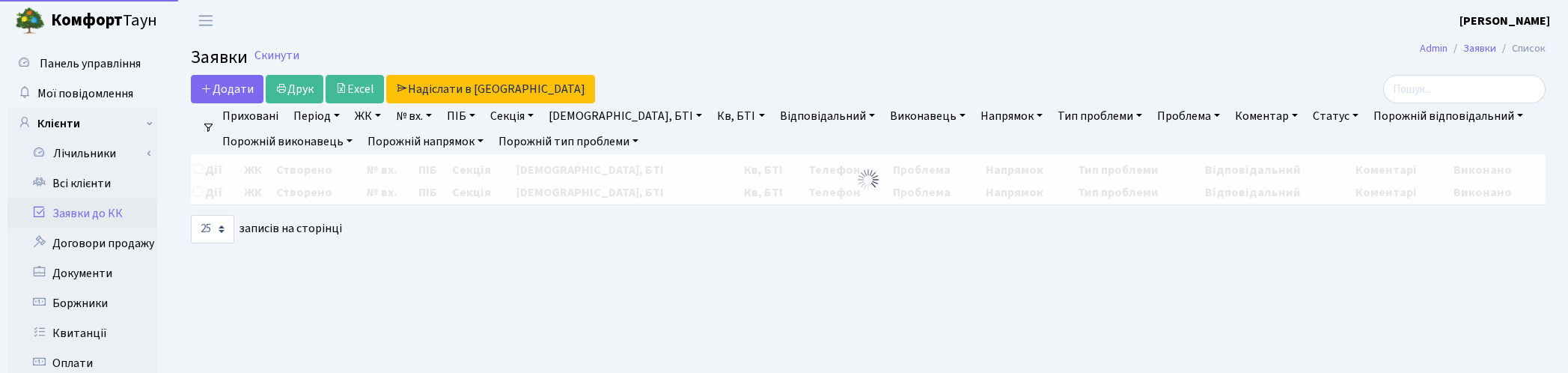
select select "25"
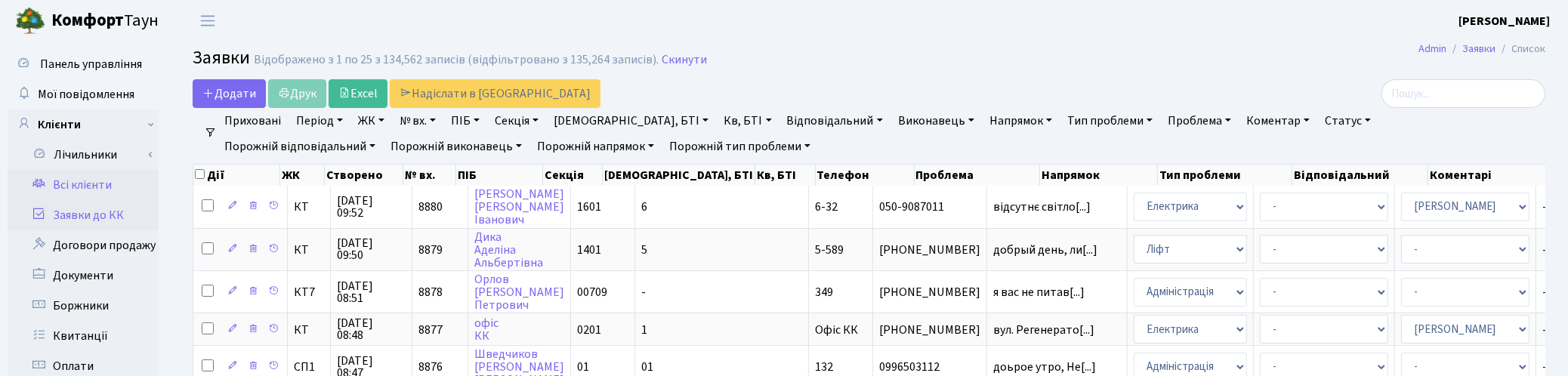
click at [84, 185] on link "Всі клієнти" at bounding box center [83, 185] width 151 height 31
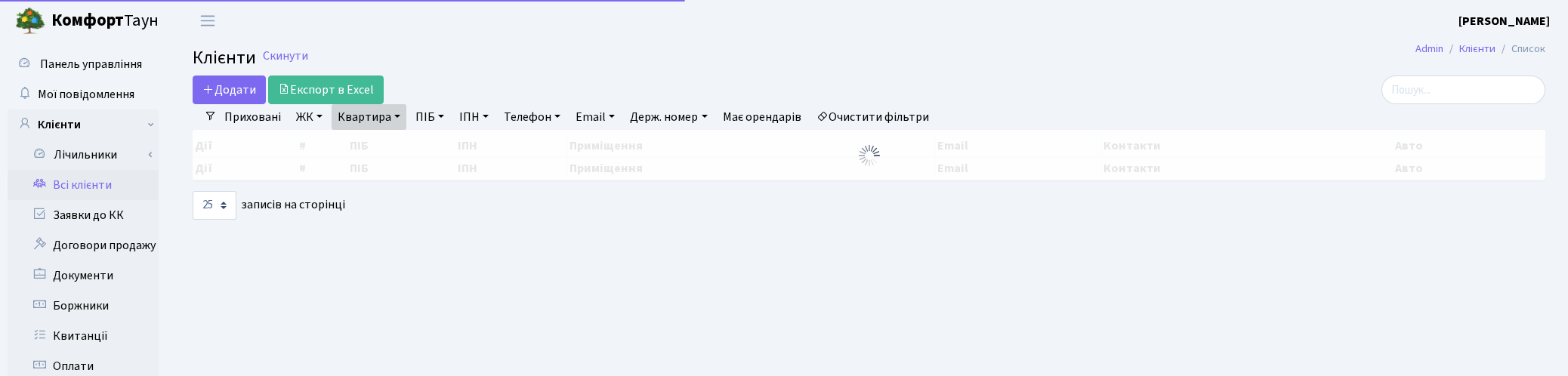
select select "25"
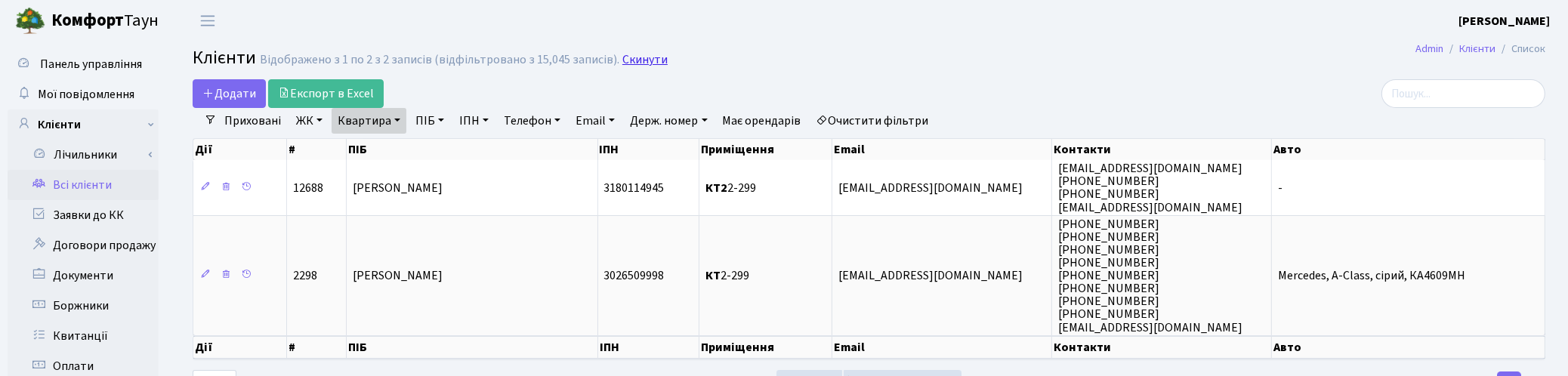
click at [645, 62] on link "Скинути" at bounding box center [645, 59] width 46 height 14
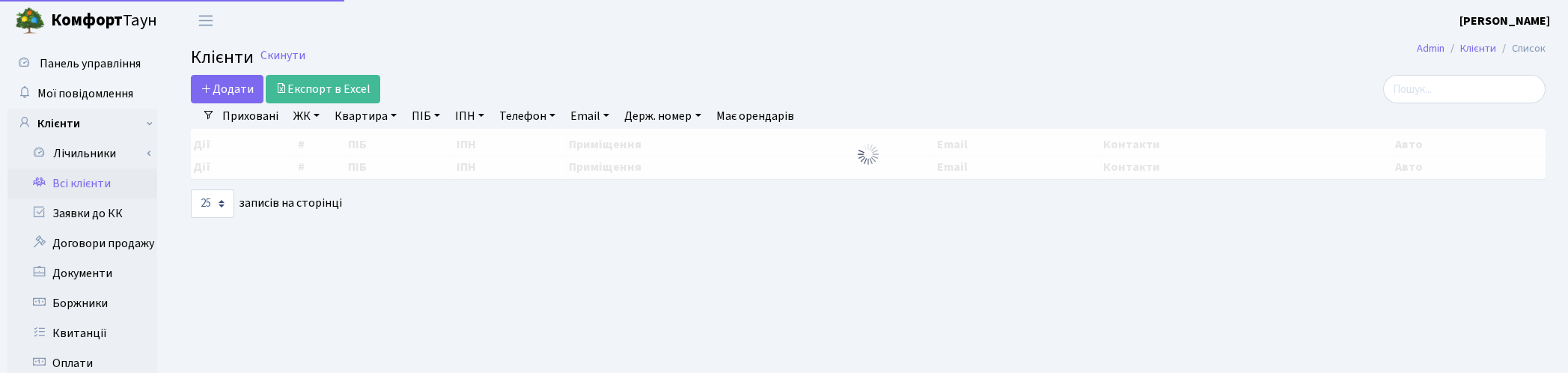
select select "25"
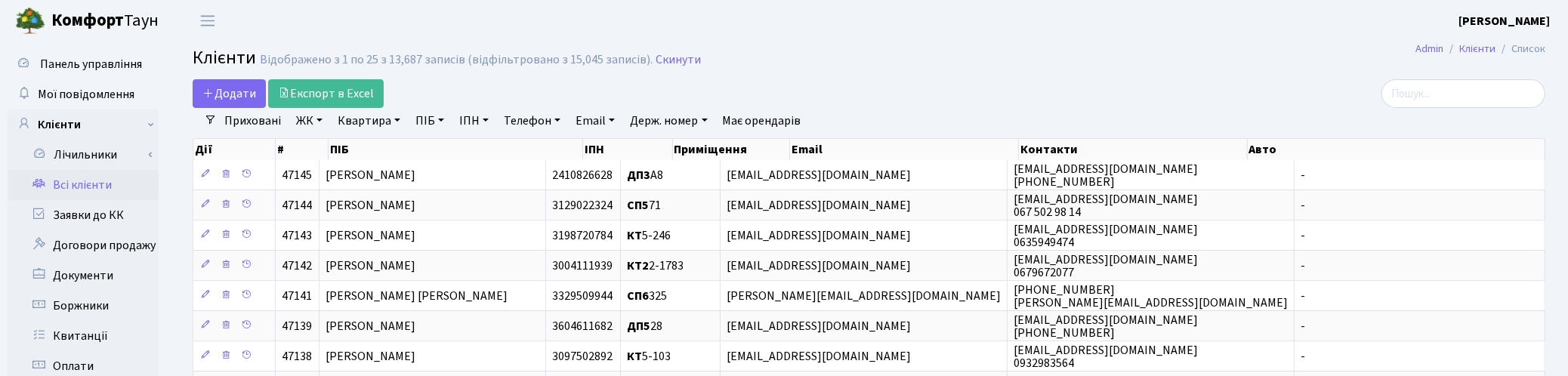
click at [594, 125] on link "Email" at bounding box center [595, 121] width 51 height 26
click at [599, 147] on input "text" at bounding box center [614, 149] width 88 height 29
paste input "[EMAIL_ADDRESS][DOMAIN_NAME]"
type input "[EMAIL_ADDRESS][DOMAIN_NAME]"
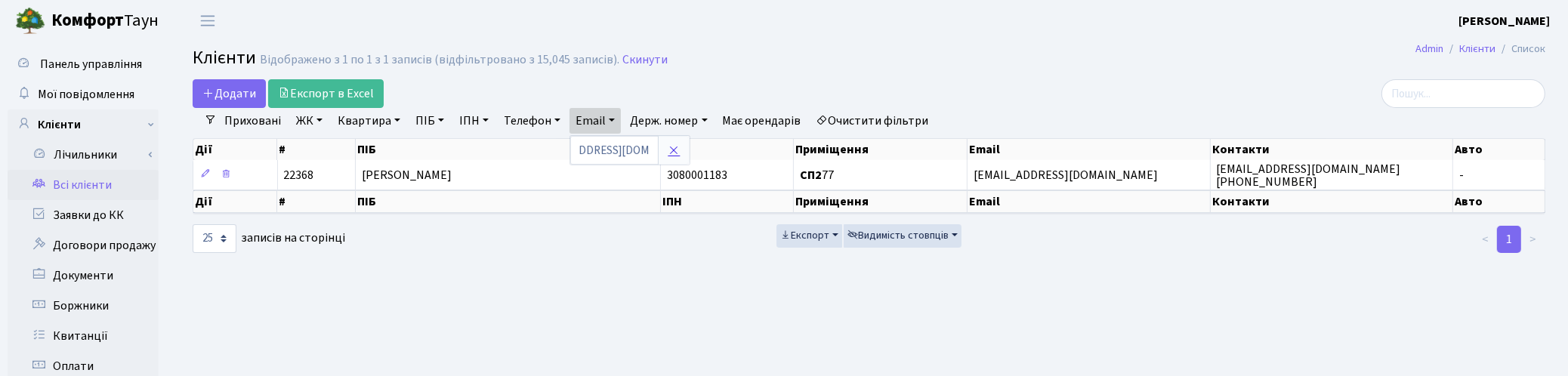
click at [672, 157] on link at bounding box center [674, 149] width 32 height 29
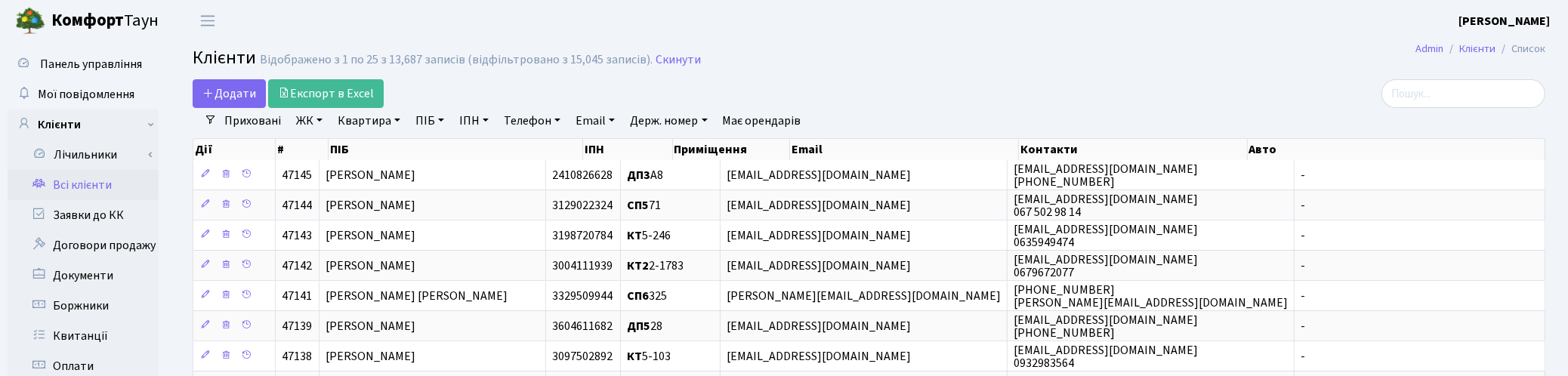
click at [374, 118] on link "Квартира" at bounding box center [369, 121] width 75 height 26
click at [368, 149] on input "text" at bounding box center [376, 149] width 88 height 29
type input "2-1767"
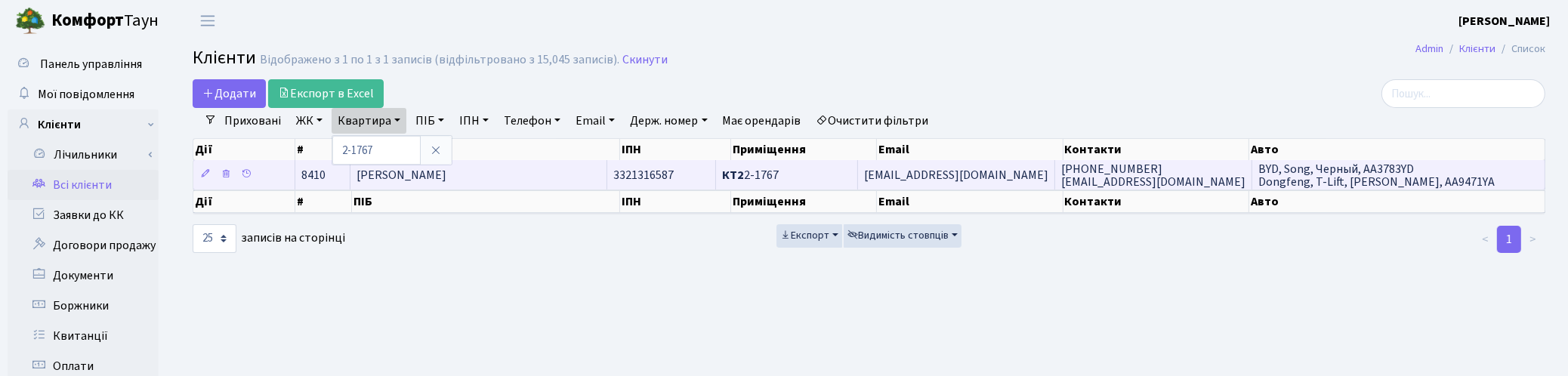
click at [416, 174] on span "[PERSON_NAME]" at bounding box center [401, 175] width 90 height 17
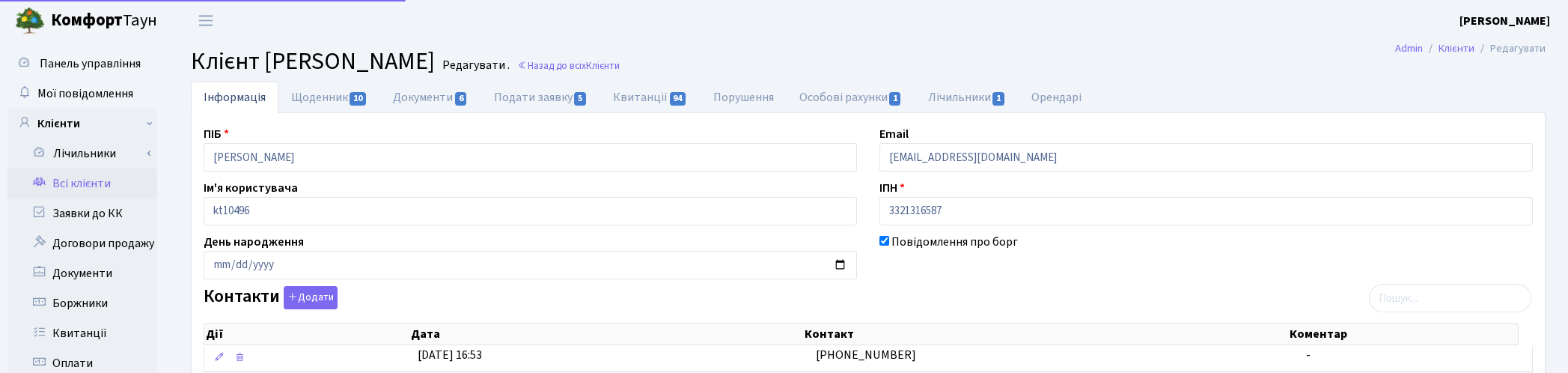
select select "25"
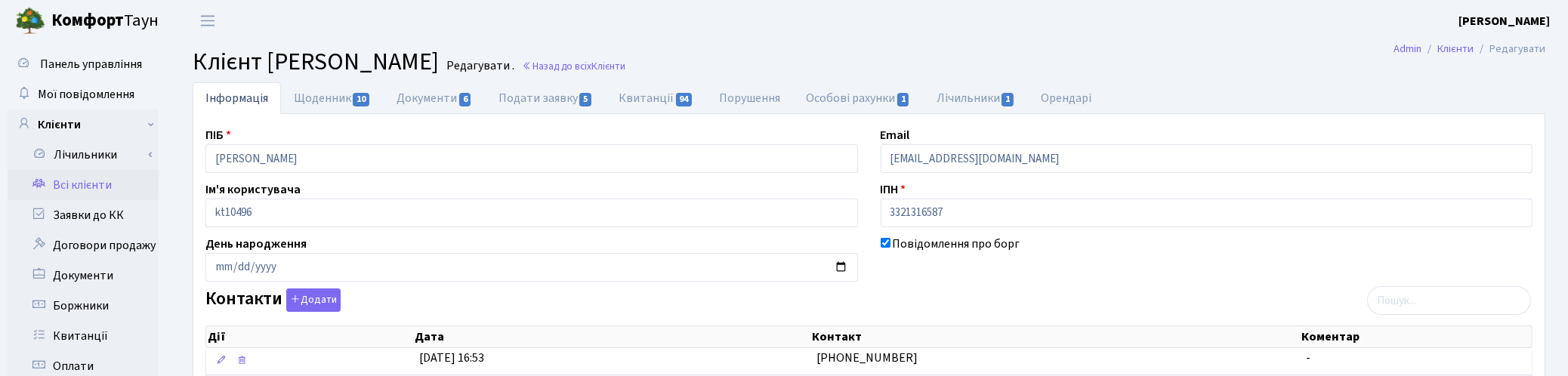
click at [85, 180] on link "Всі клієнти" at bounding box center [83, 185] width 151 height 31
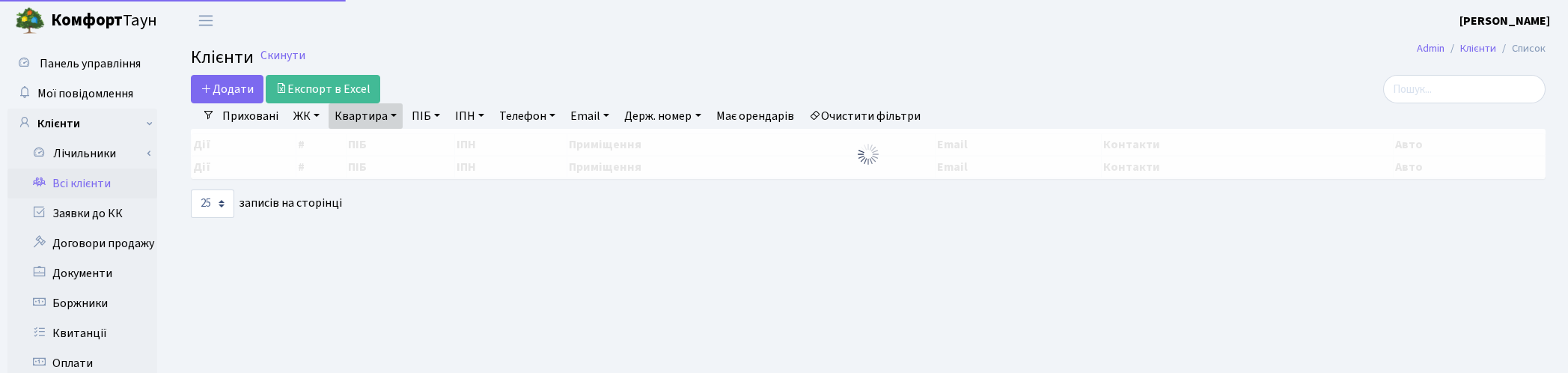
select select "25"
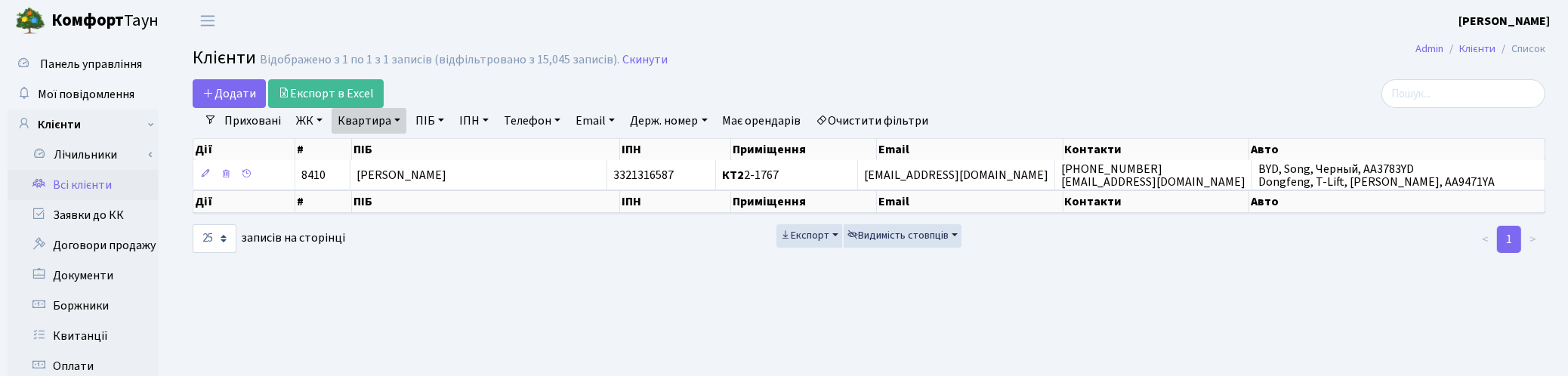
click at [387, 114] on link "Квартира" at bounding box center [369, 121] width 75 height 26
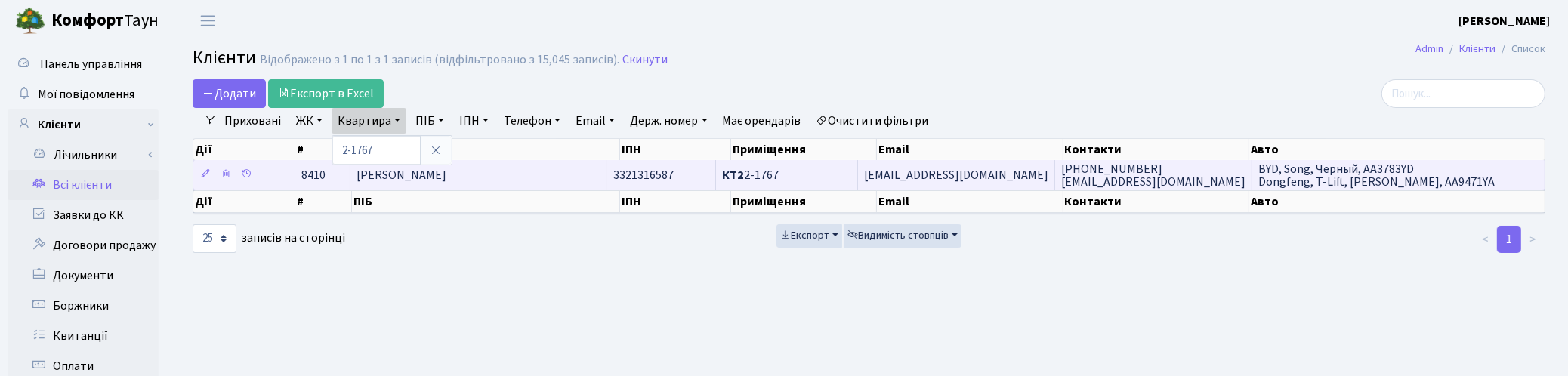
click at [446, 176] on span "[PERSON_NAME] [PERSON_NAME]" at bounding box center [401, 175] width 90 height 17
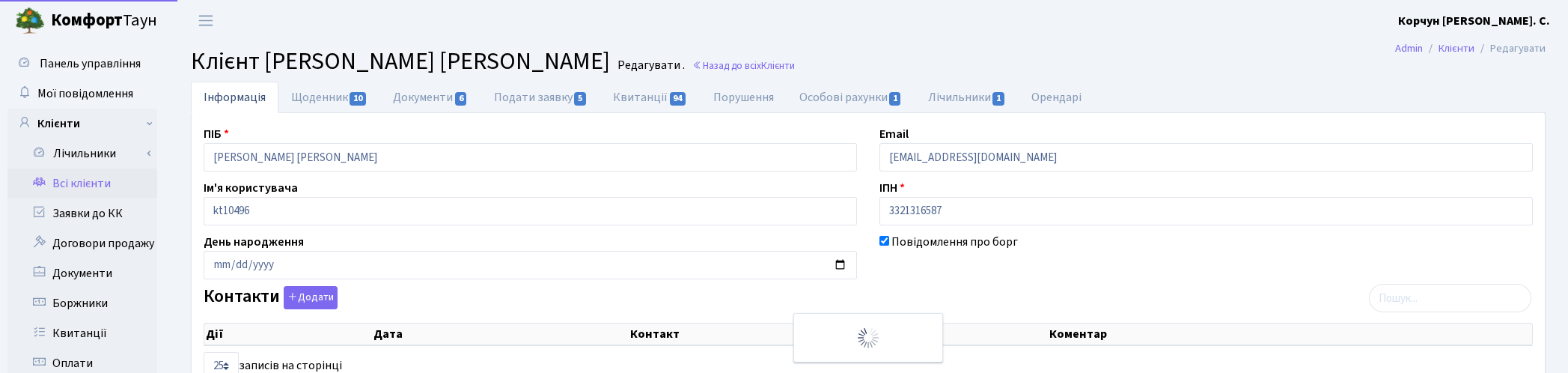
select select "25"
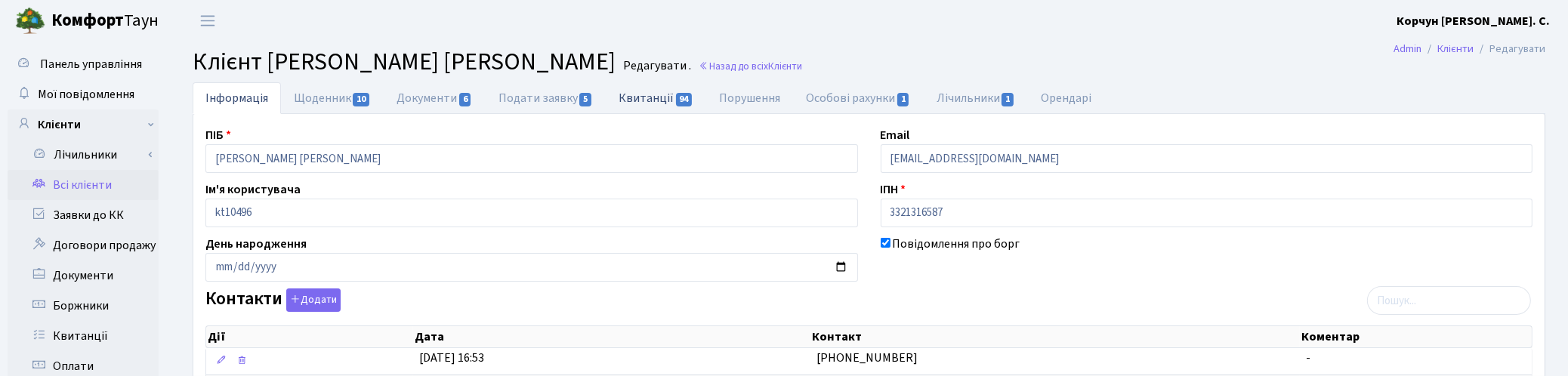
click at [651, 99] on link "Квитанції 94" at bounding box center [655, 97] width 100 height 31
select select "25"
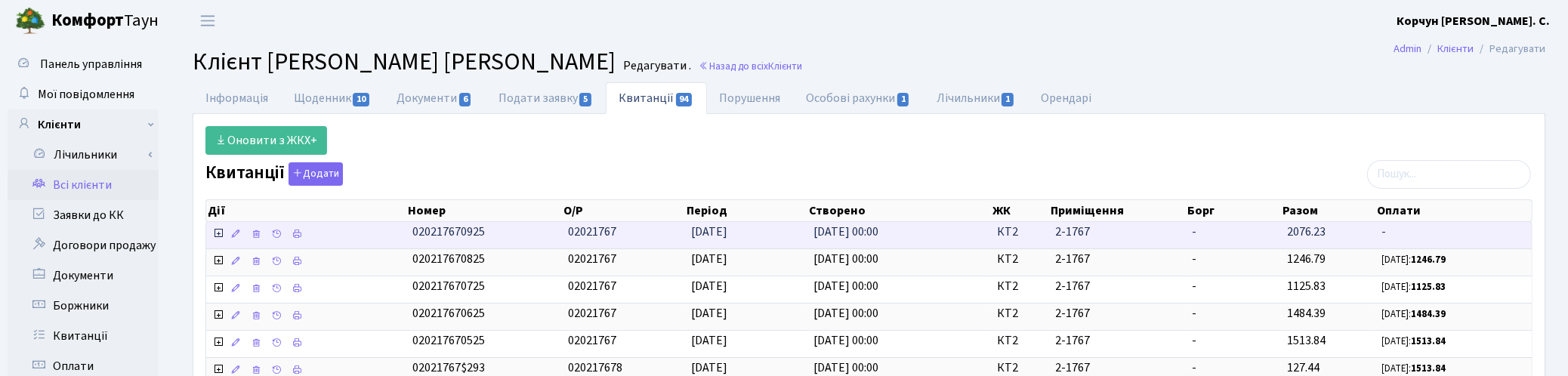
click at [214, 235] on icon at bounding box center [218, 234] width 12 height 12
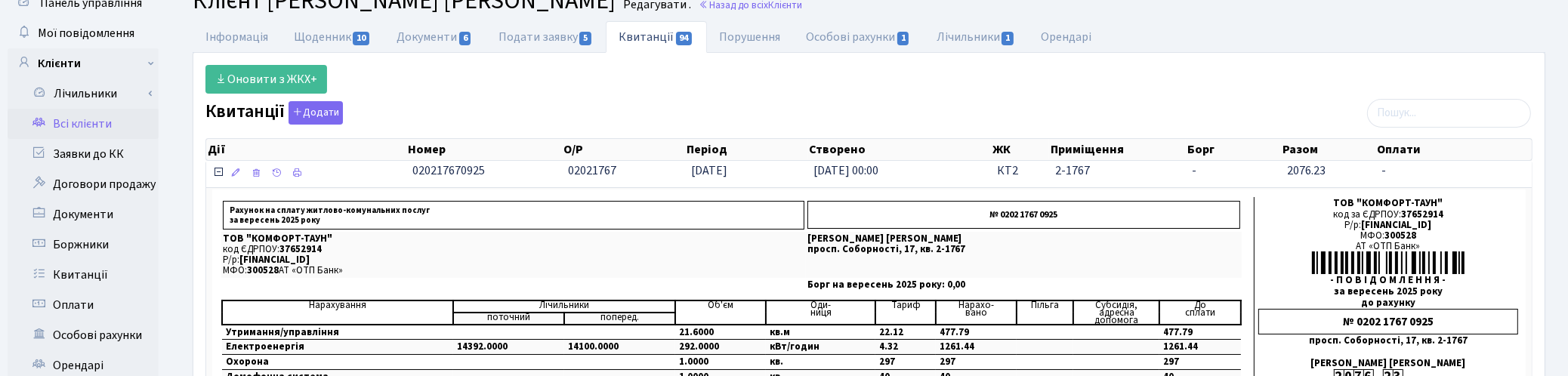
scroll to position [94, 0]
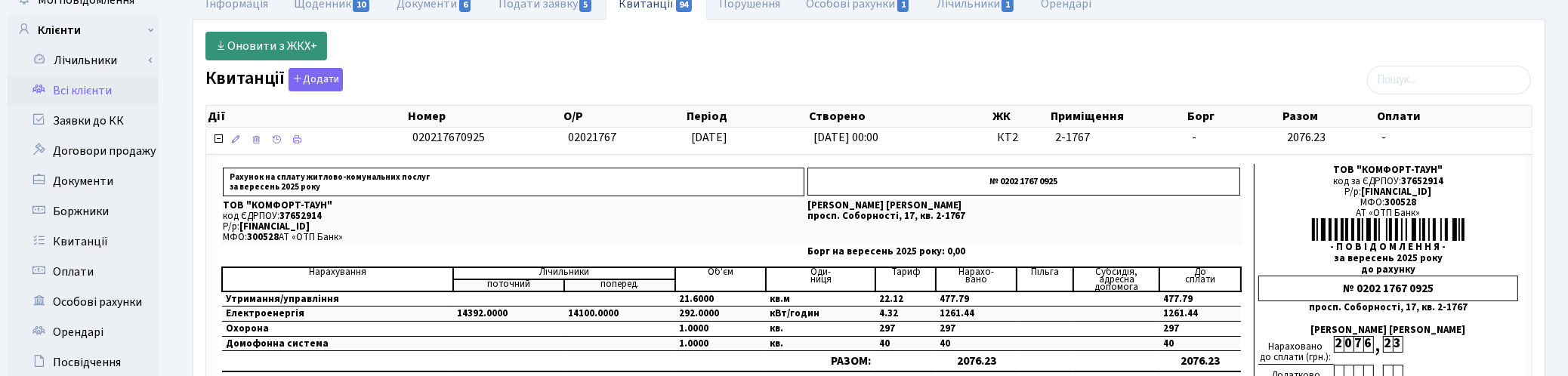
click at [280, 40] on link "Оновити з ЖКХ+" at bounding box center [266, 46] width 122 height 29
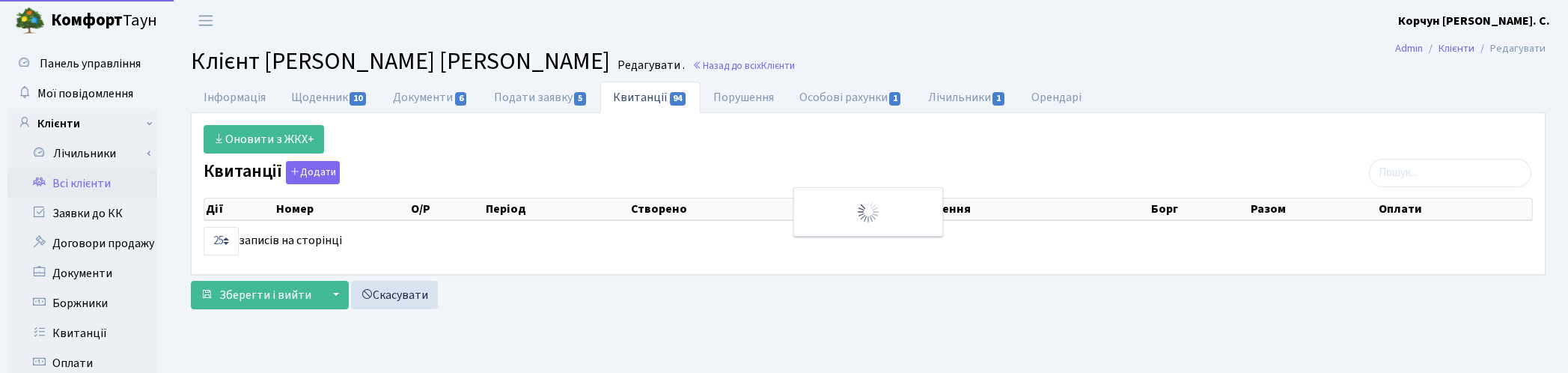
select select "25"
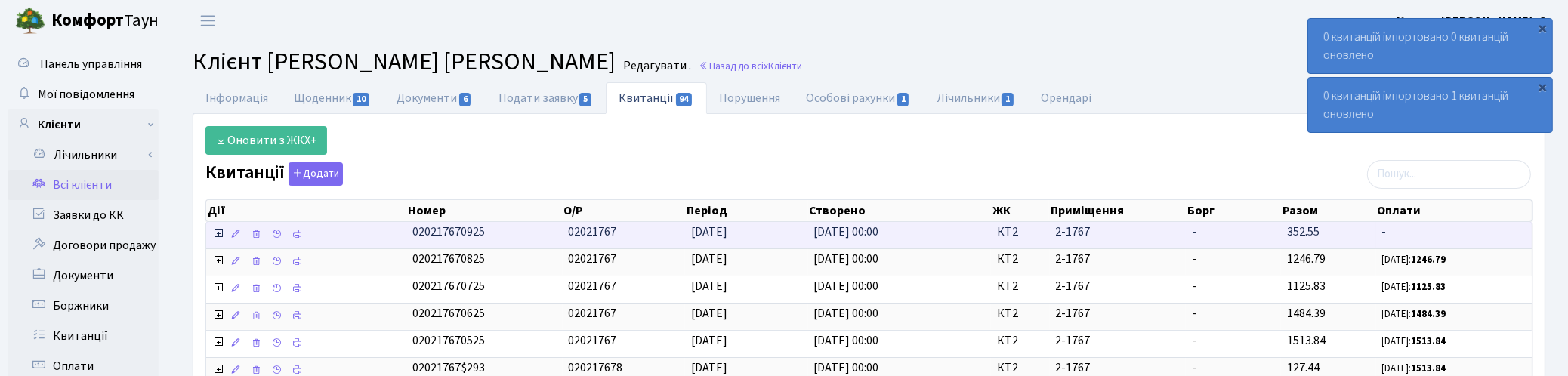
click at [217, 237] on icon at bounding box center [218, 234] width 12 height 12
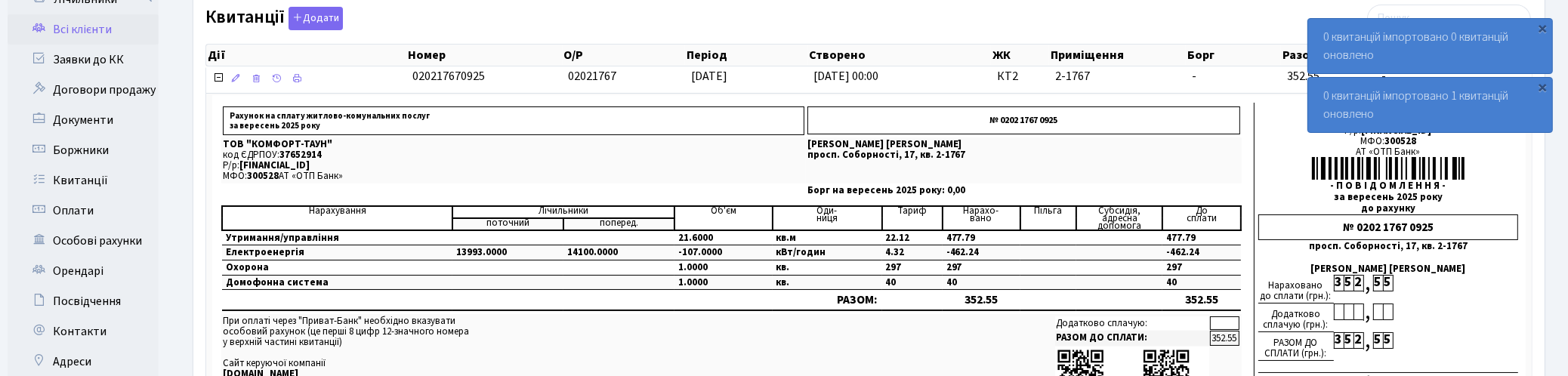
scroll to position [189, 0]
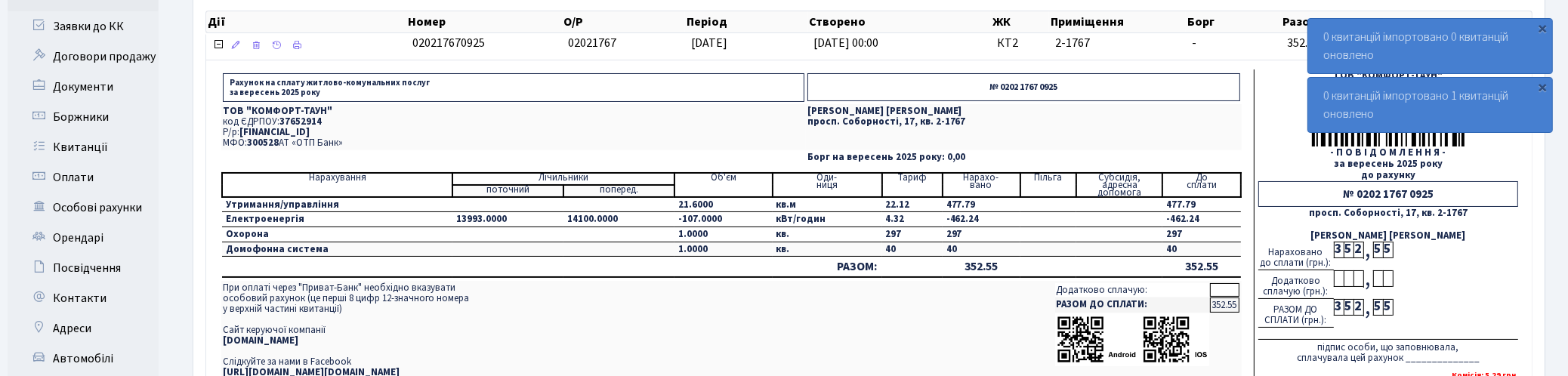
click at [457, 221] on td "13993.0000" at bounding box center [508, 219] width 111 height 15
click at [458, 218] on td "13993.0000" at bounding box center [508, 219] width 111 height 15
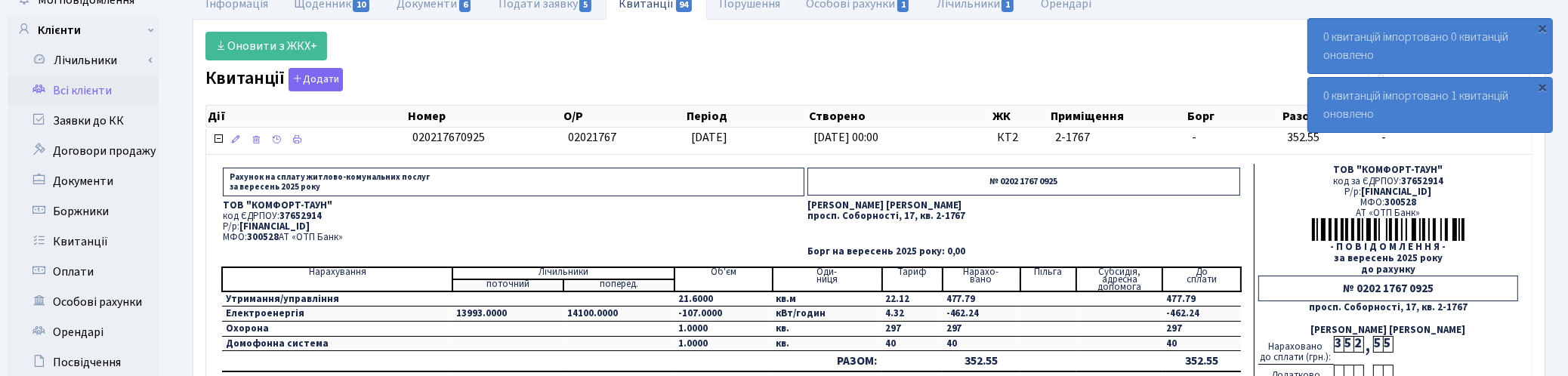
scroll to position [0, 0]
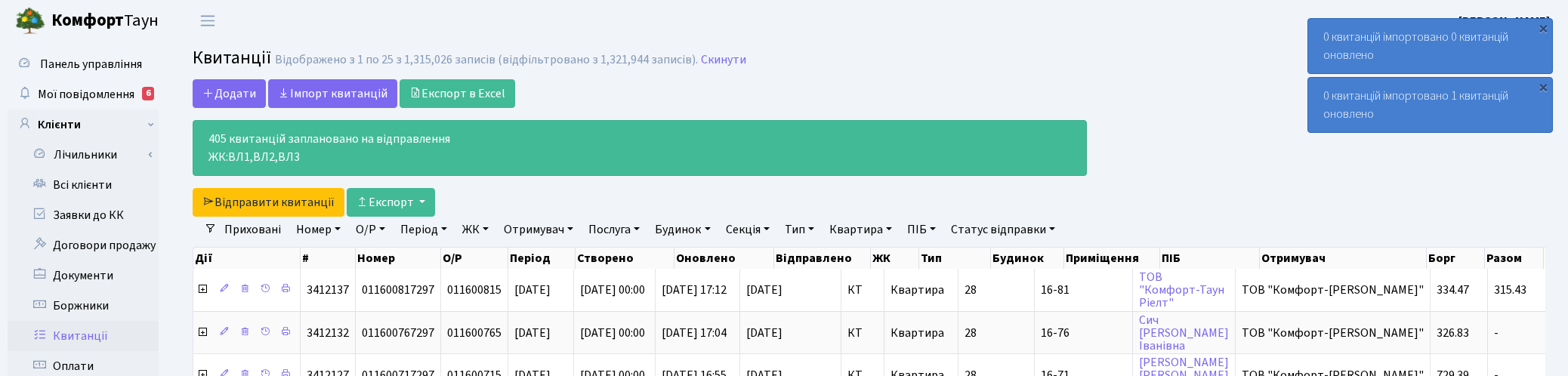
select select "25"
click at [718, 55] on link "Скинути" at bounding box center [724, 59] width 46 height 14
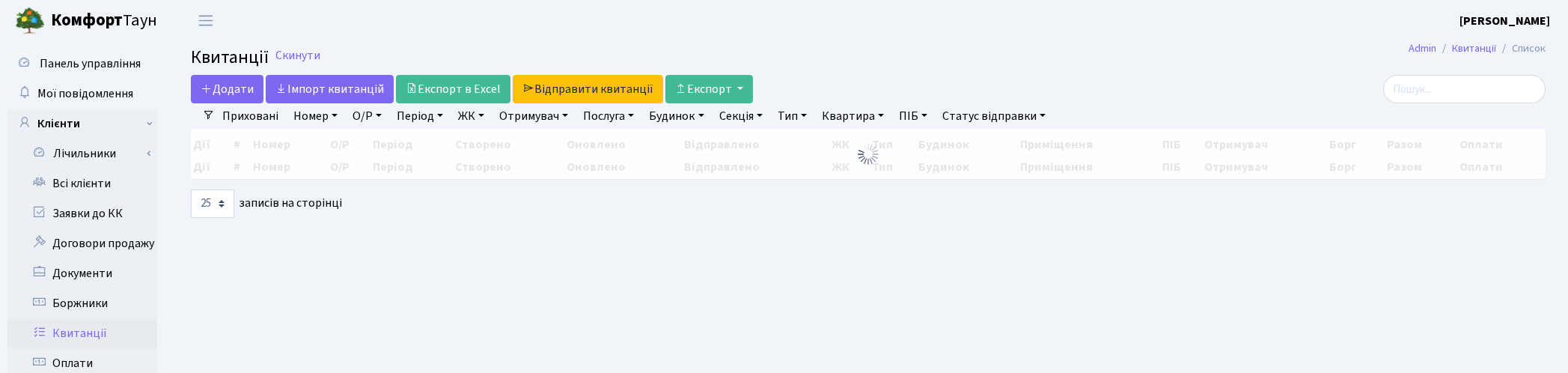
select select "25"
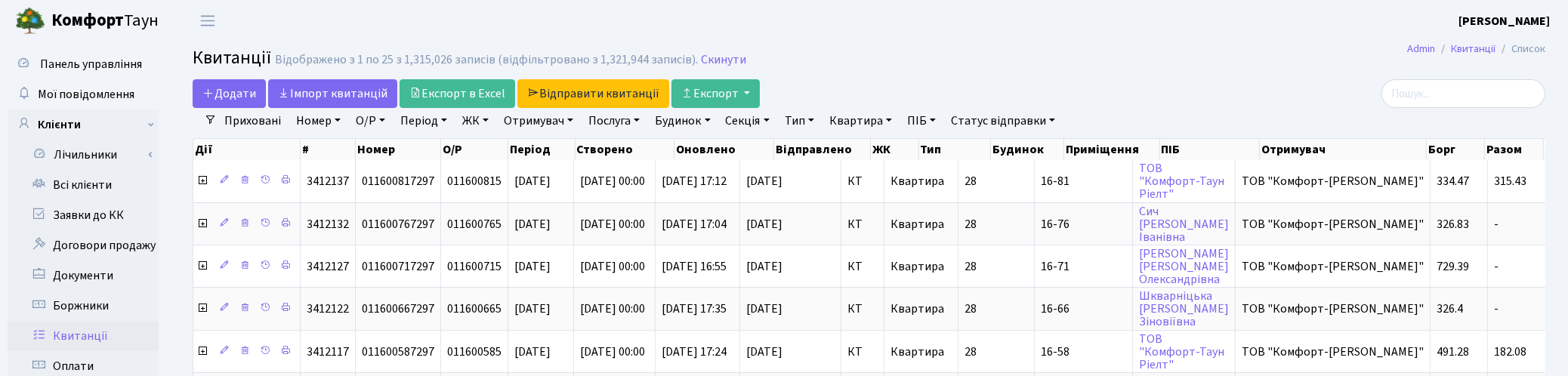
drag, startPoint x: 876, startPoint y: 126, endPoint x: 881, endPoint y: 143, distance: 17.7
click at [877, 127] on link "Квартира" at bounding box center [861, 121] width 75 height 26
click at [881, 144] on input "text" at bounding box center [867, 149] width 88 height 29
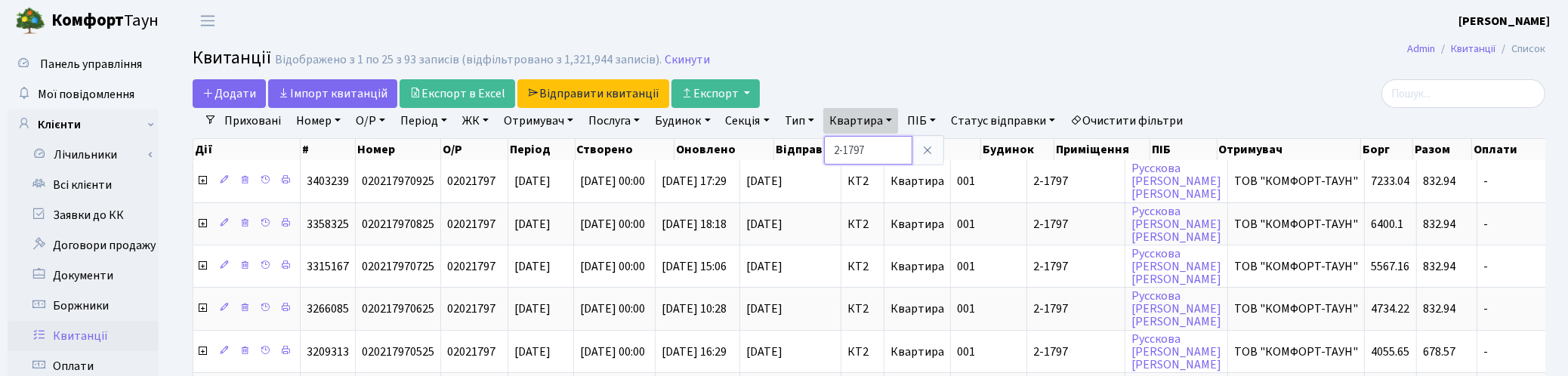
click at [871, 154] on input "2-1797" at bounding box center [867, 149] width 88 height 29
type input "2-1767"
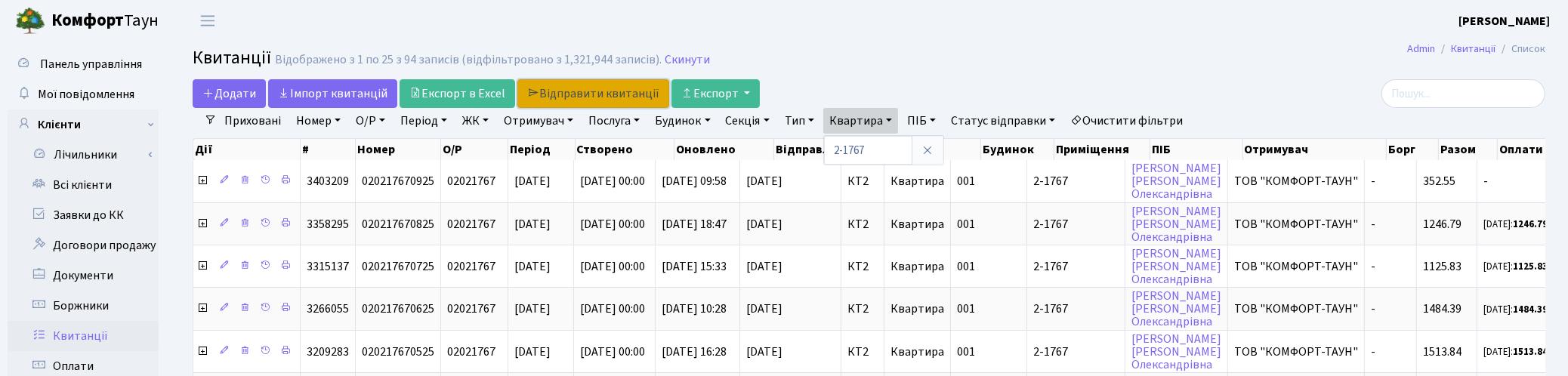
click at [618, 94] on link "Відправити квитанції" at bounding box center [593, 93] width 151 height 29
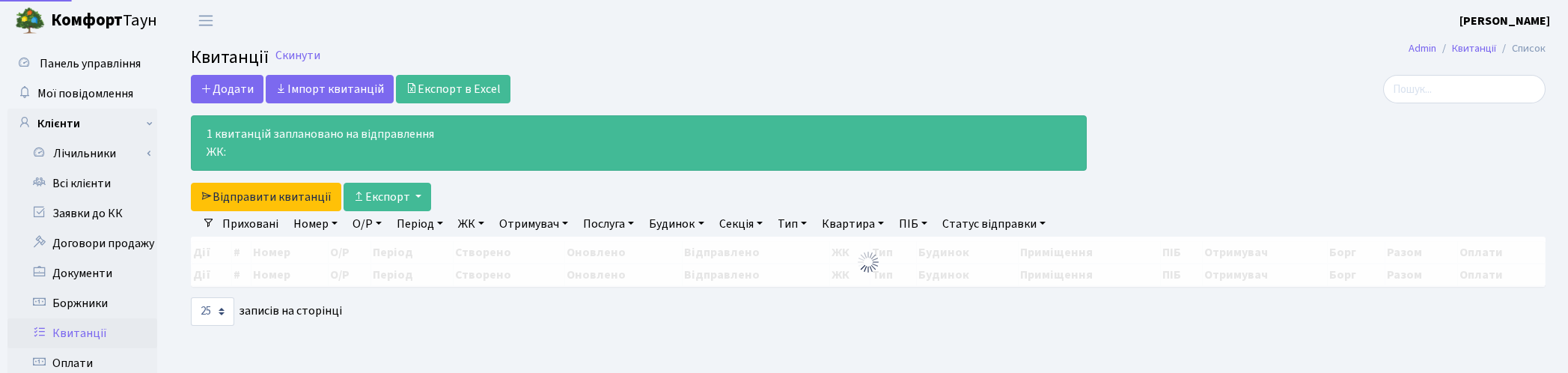
select select "25"
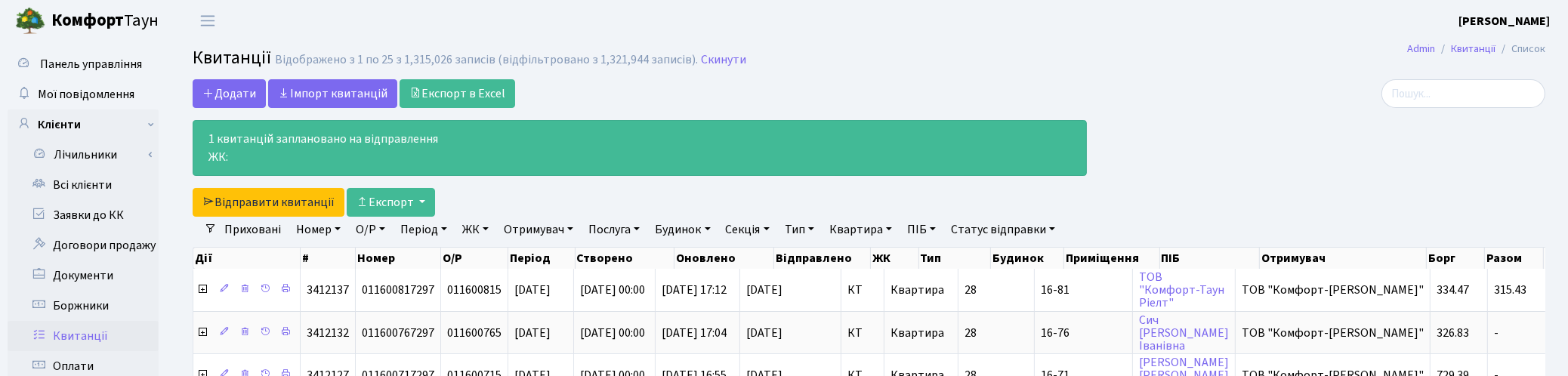
click at [971, 88] on div "Додати Iмпорт квитанцій Експорт в Excel 1 квитанцій заплановано на відправлення…" at bounding box center [639, 147] width 894 height 138
click at [1122, 72] on h2 "Квитанції Відображено з 1 по 25 з 1,315,026 записів (відфільтровано з 1,321,944…" at bounding box center [869, 60] width 1352 height 26
click at [855, 68] on h2 "Квитанції Відображено з 1 по 25 з 1,315,026 записів (відфільтровано з 1,321,944…" at bounding box center [869, 60] width 1352 height 26
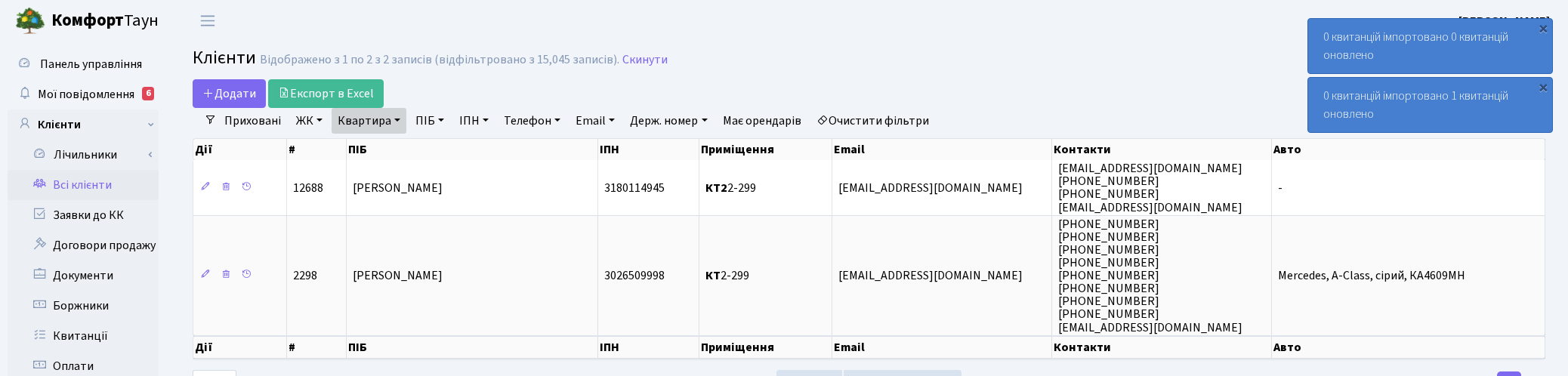
select select "25"
click at [395, 119] on link "Квартира" at bounding box center [369, 121] width 75 height 26
click at [440, 151] on icon at bounding box center [436, 150] width 12 height 12
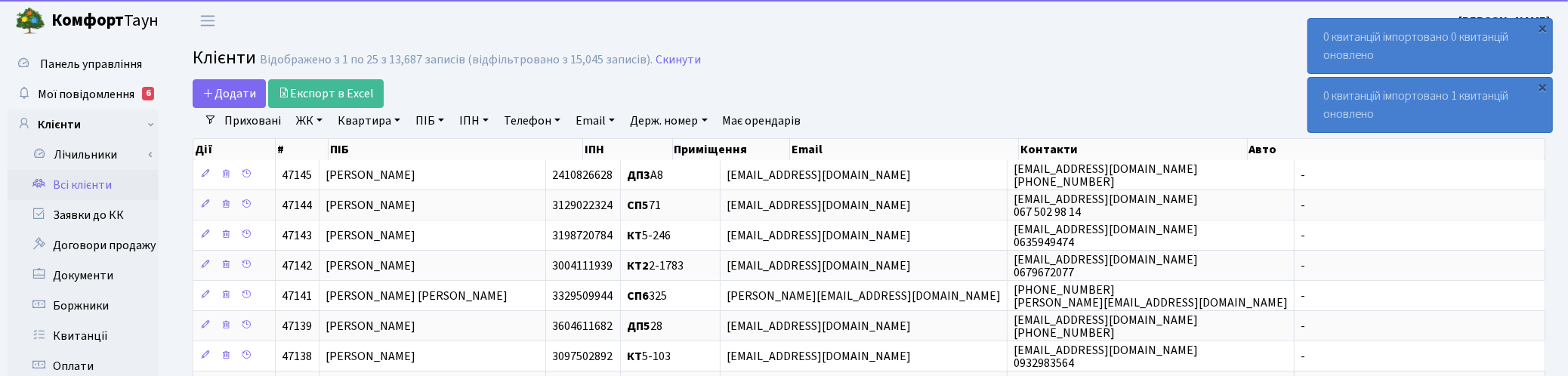
click at [422, 123] on link "ПІБ" at bounding box center [430, 121] width 41 height 26
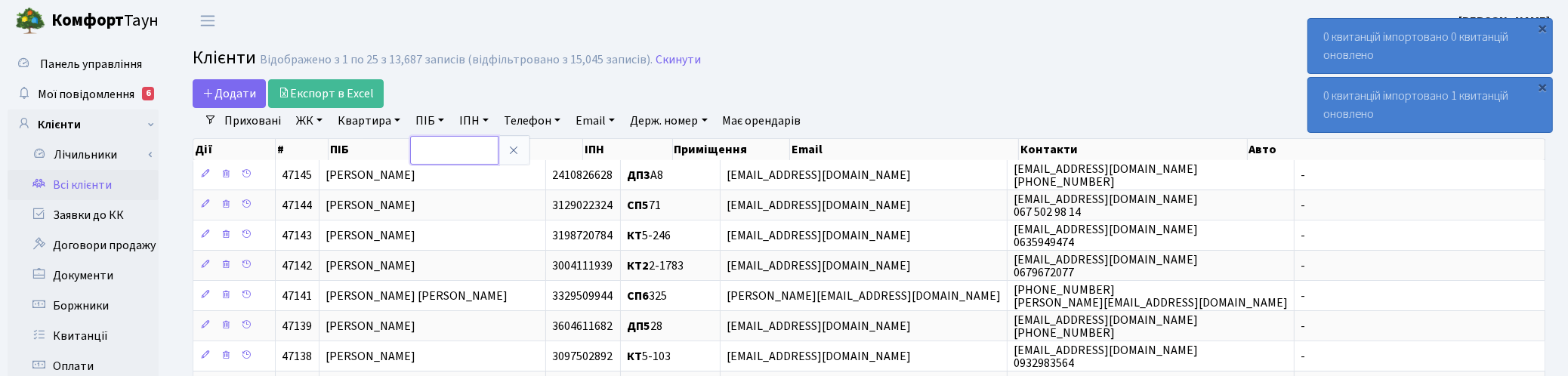
click at [437, 148] on input "text" at bounding box center [453, 149] width 88 height 29
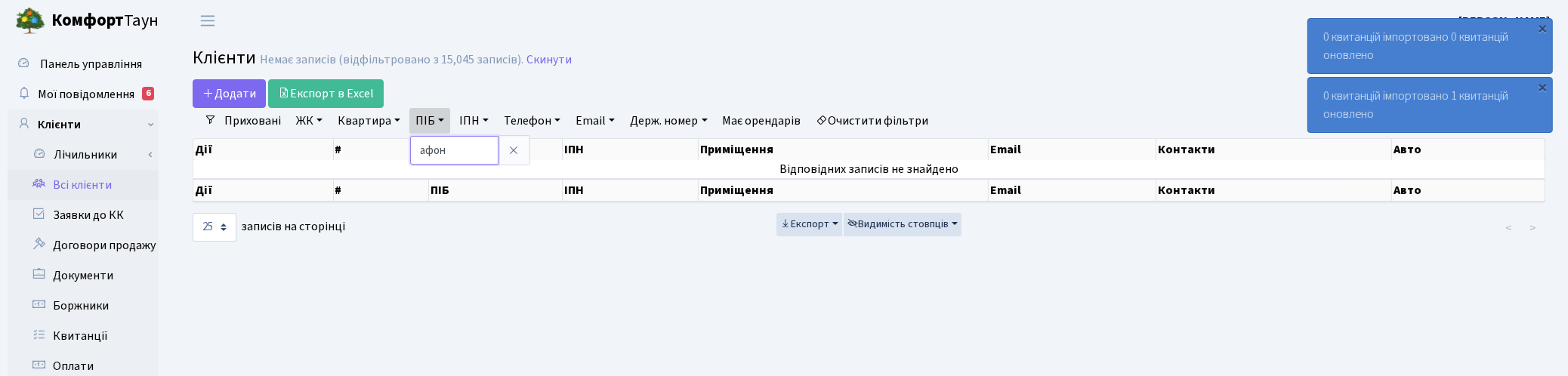
type input "афон"
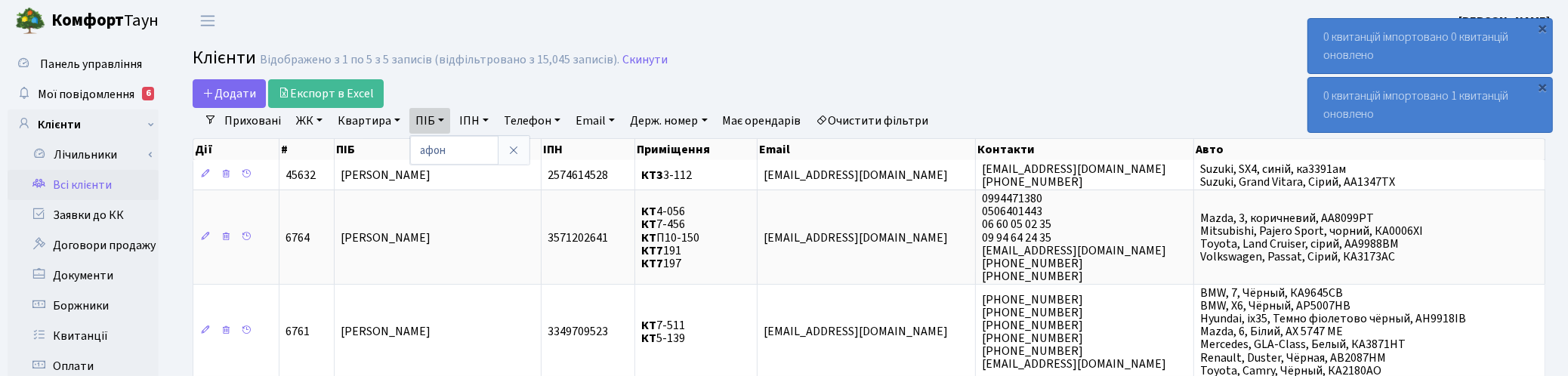
click at [1552, 172] on div "Дії # ПІБ ІПН Приміщення Email Контакти Авто Дії # ПІБ ІПН Приміщення Email Кон…" at bounding box center [868, 331] width 1375 height 397
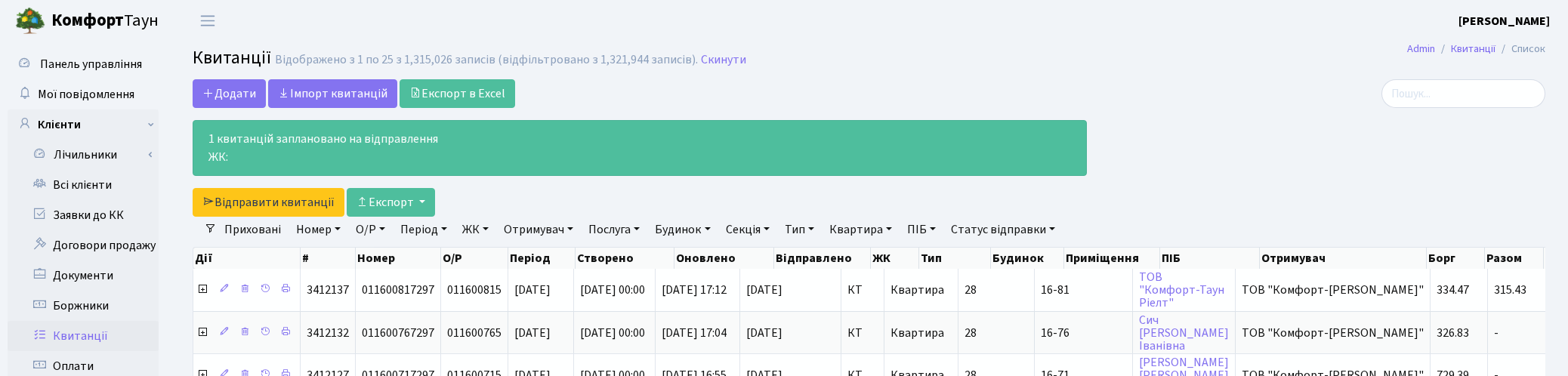
select select "25"
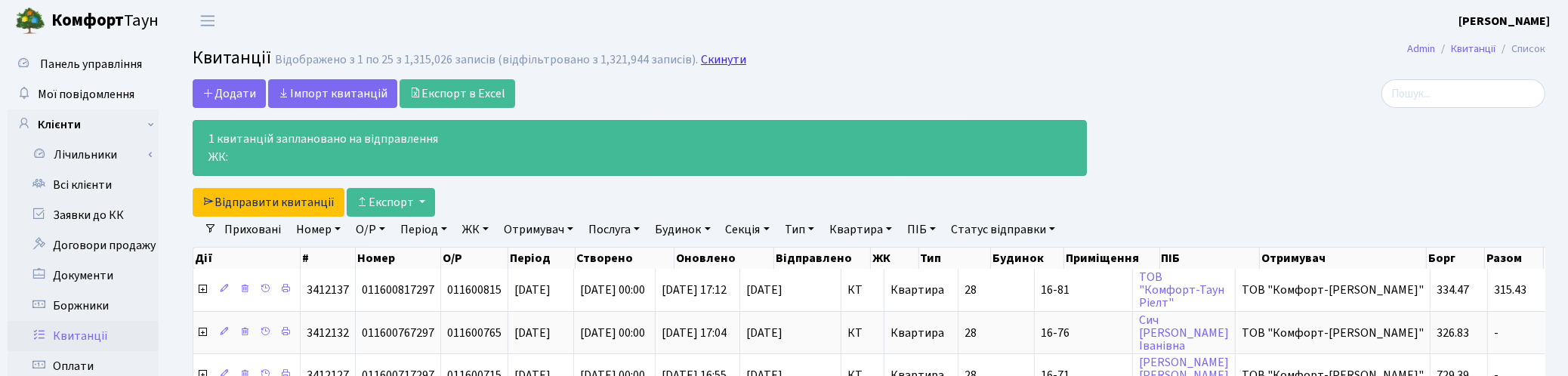
click at [704, 61] on link "Скинути" at bounding box center [724, 59] width 46 height 14
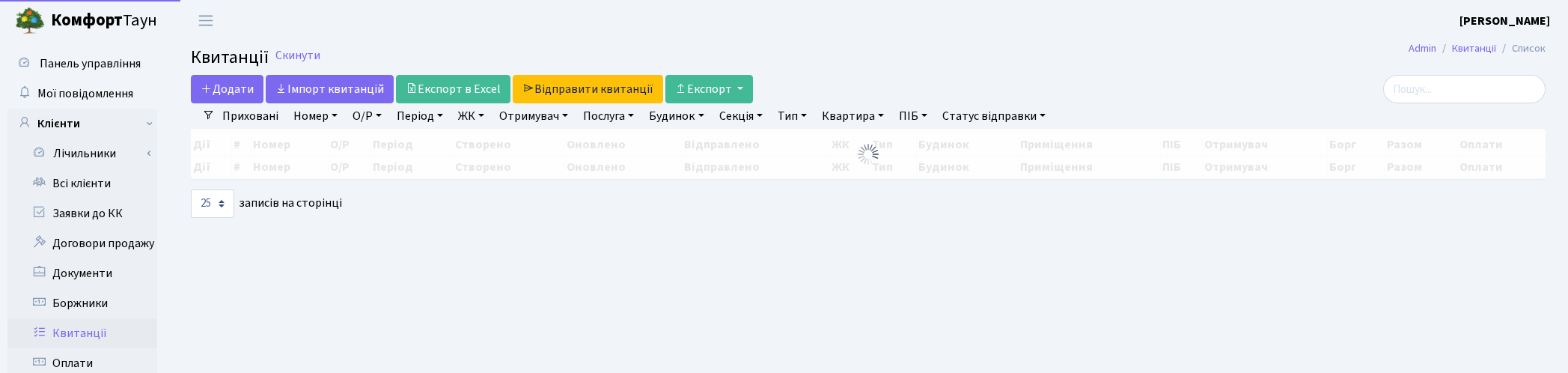
select select "25"
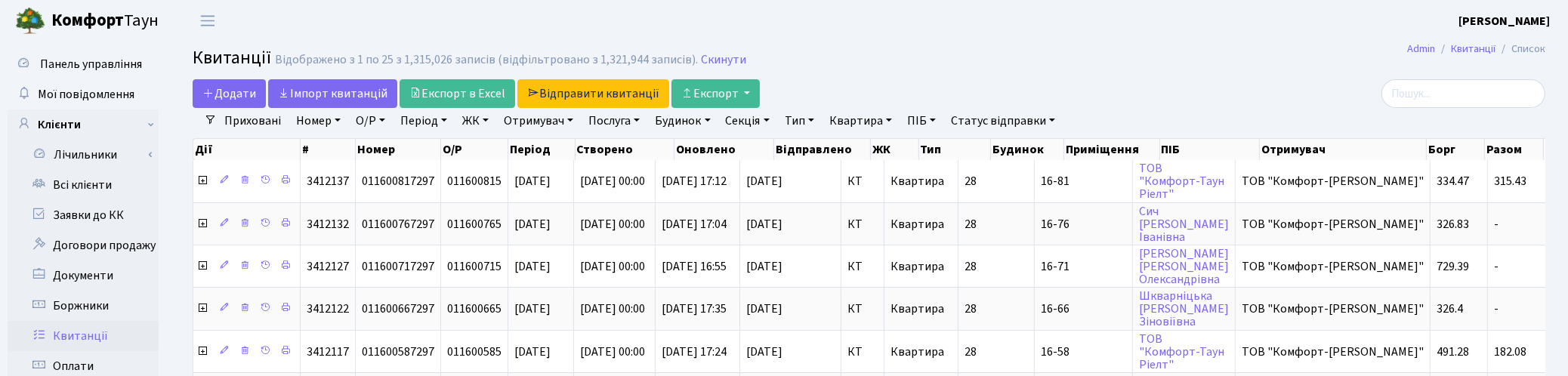
click at [878, 123] on link "Квартира" at bounding box center [861, 121] width 75 height 26
click at [886, 151] on input "text" at bounding box center [867, 149] width 88 height 29
type input "14-50"
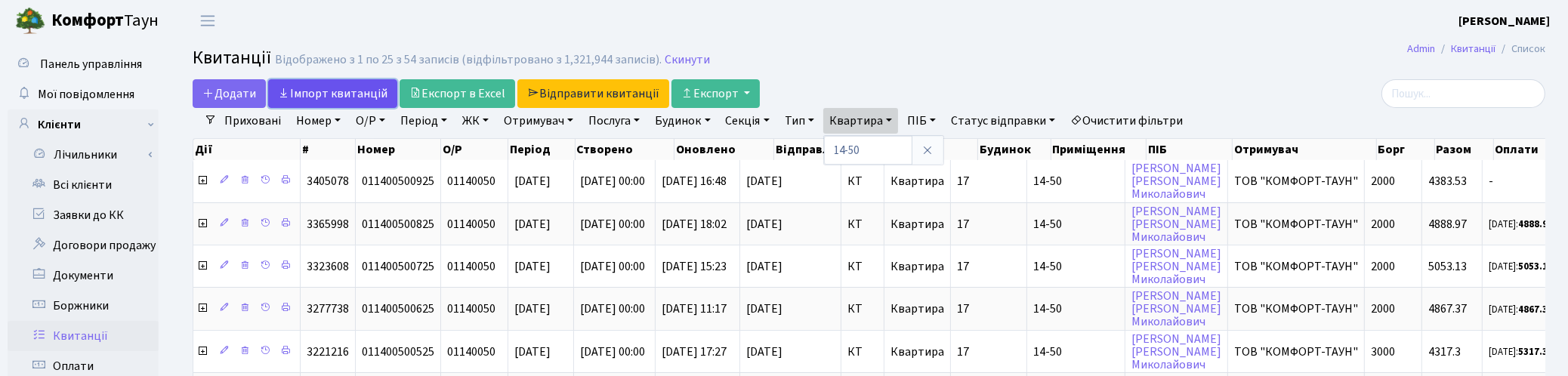
click at [303, 92] on link "Iмпорт квитанцій" at bounding box center [333, 93] width 129 height 29
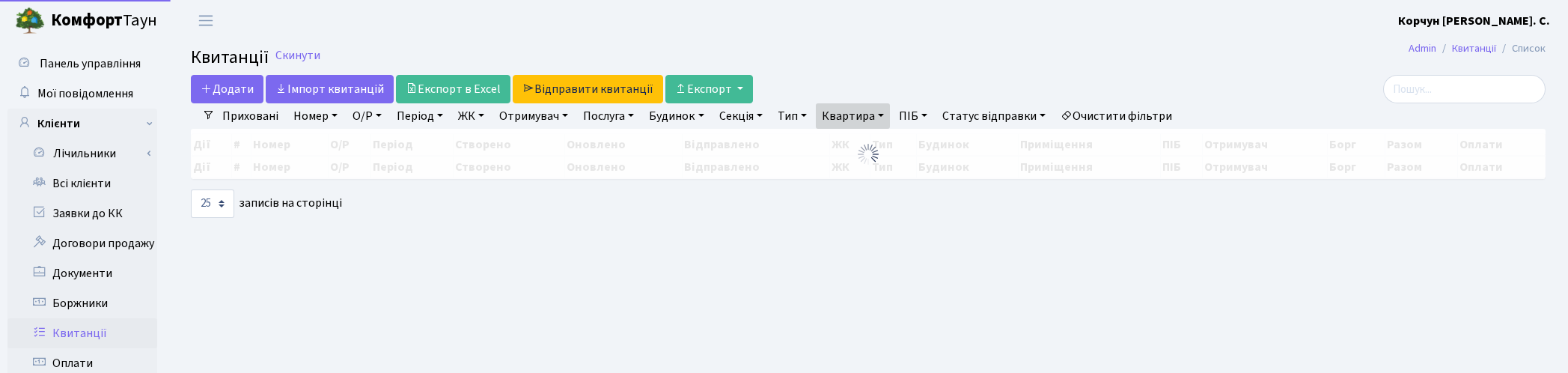
select select "25"
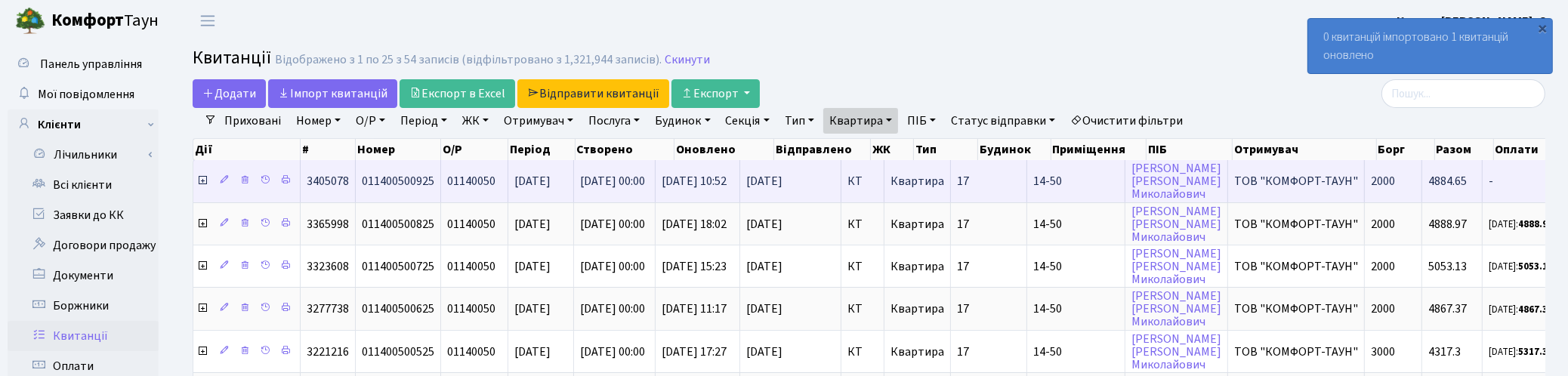
click at [205, 182] on icon at bounding box center [202, 180] width 12 height 12
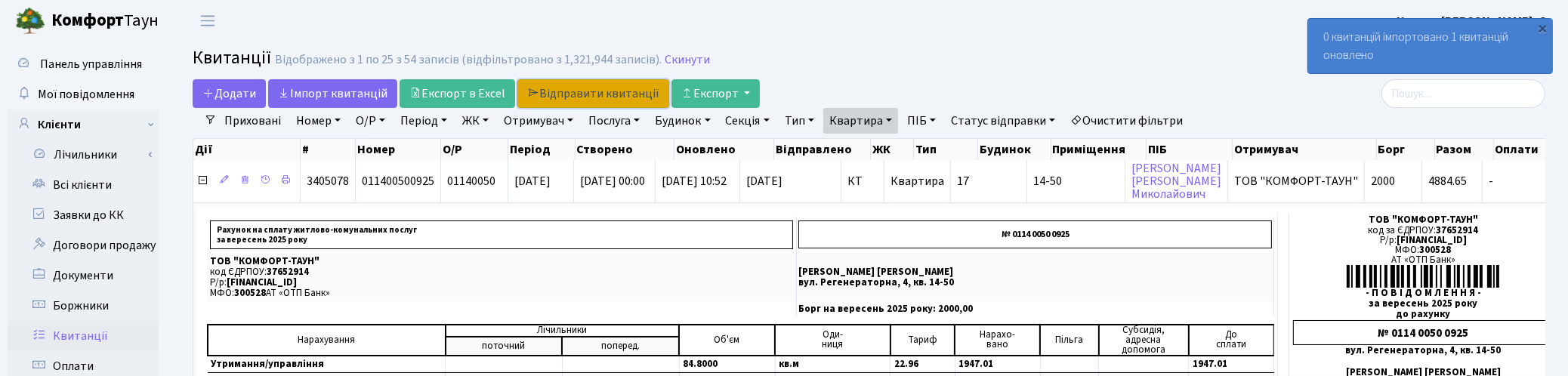
click at [583, 95] on link "Відправити квитанції" at bounding box center [593, 93] width 151 height 29
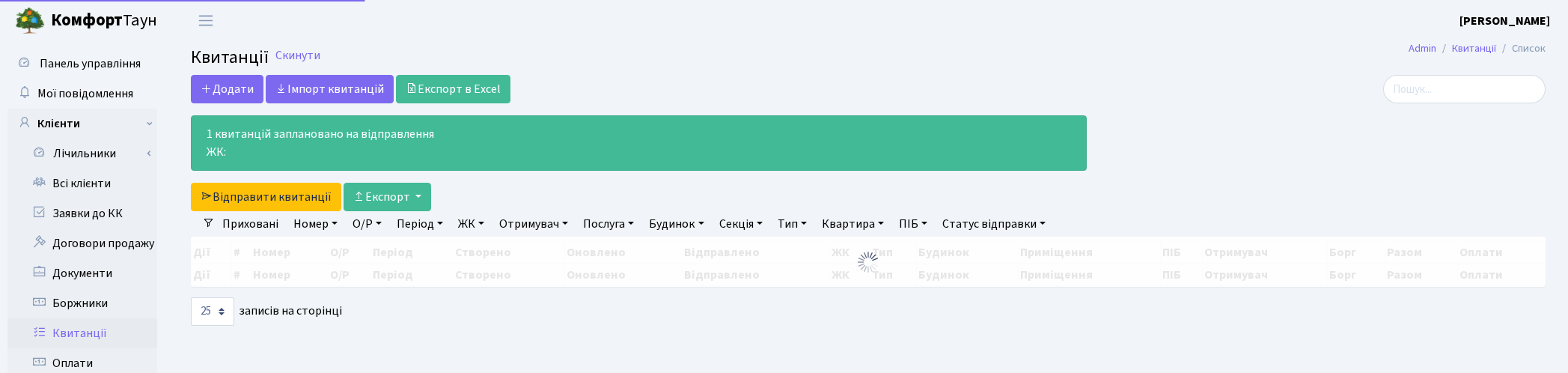
select select "25"
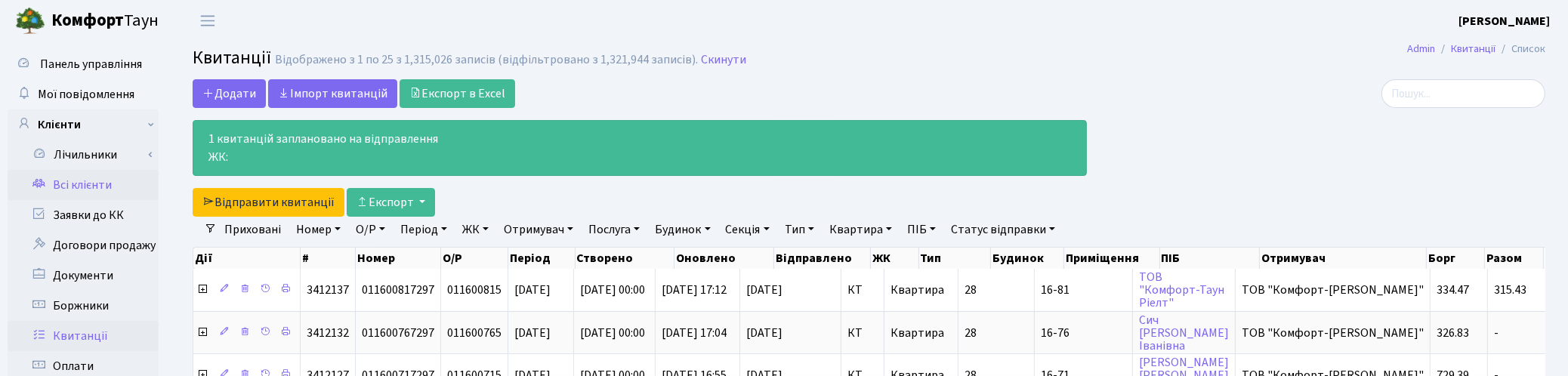
click at [84, 185] on link "Всі клієнти" at bounding box center [83, 185] width 151 height 31
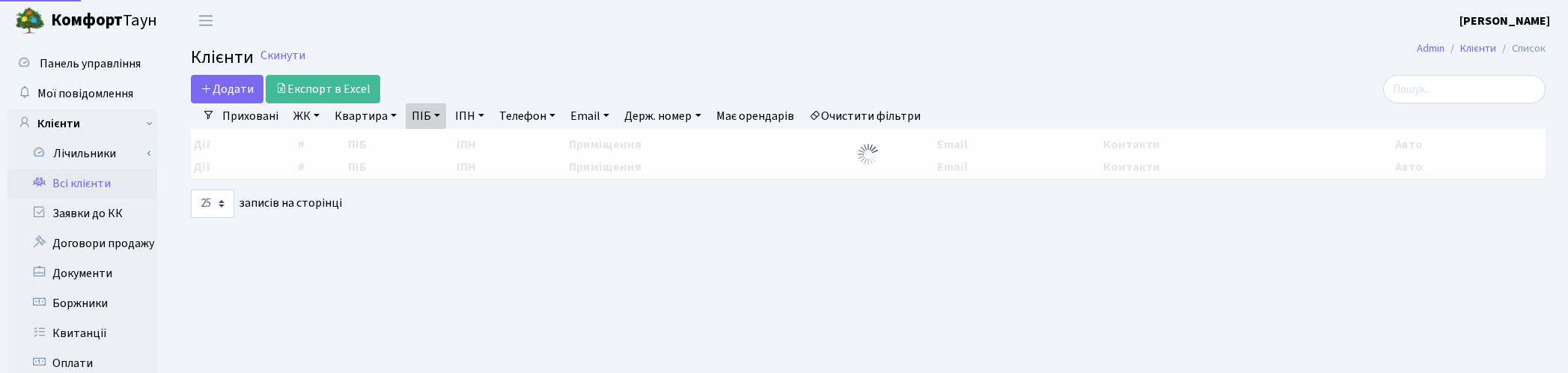
select select "25"
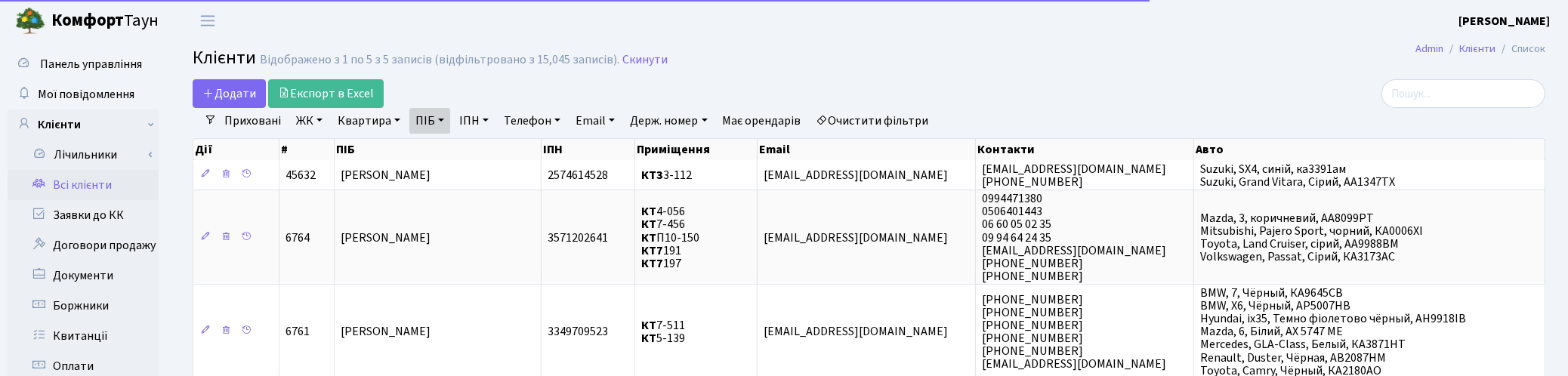
drag, startPoint x: 638, startPoint y: 60, endPoint x: 638, endPoint y: 69, distance: 9.0
click at [638, 60] on link "Скинути" at bounding box center [645, 59] width 46 height 14
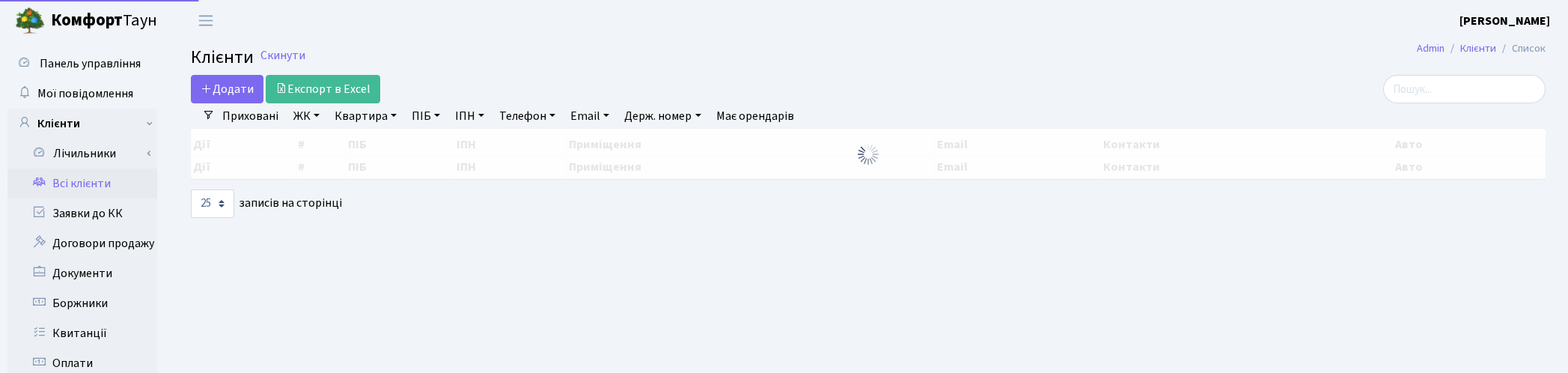
select select "25"
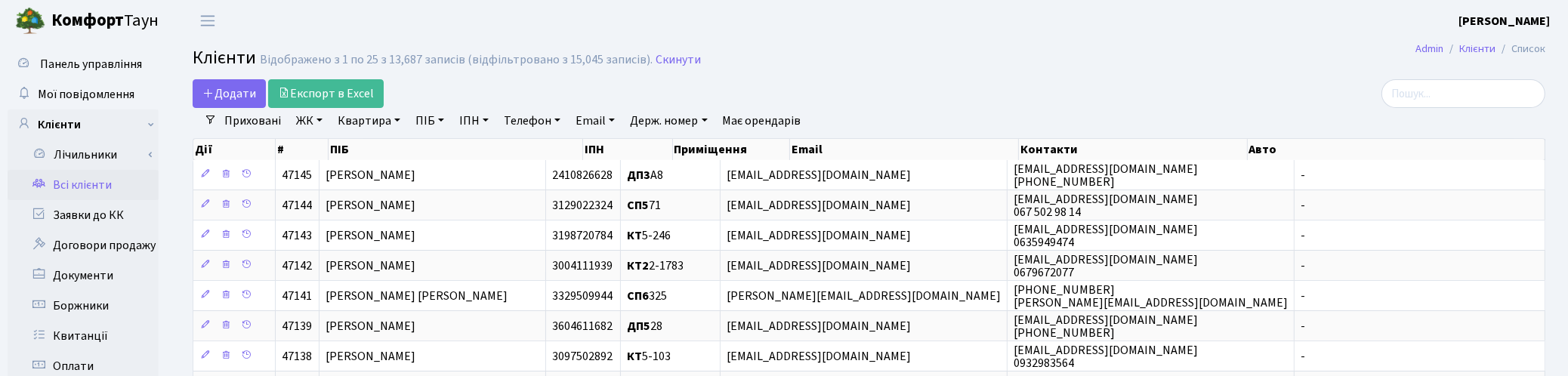
click at [545, 123] on link "Телефон" at bounding box center [532, 121] width 68 height 26
type input "0503266694"
